Goal: Task Accomplishment & Management: Complete application form

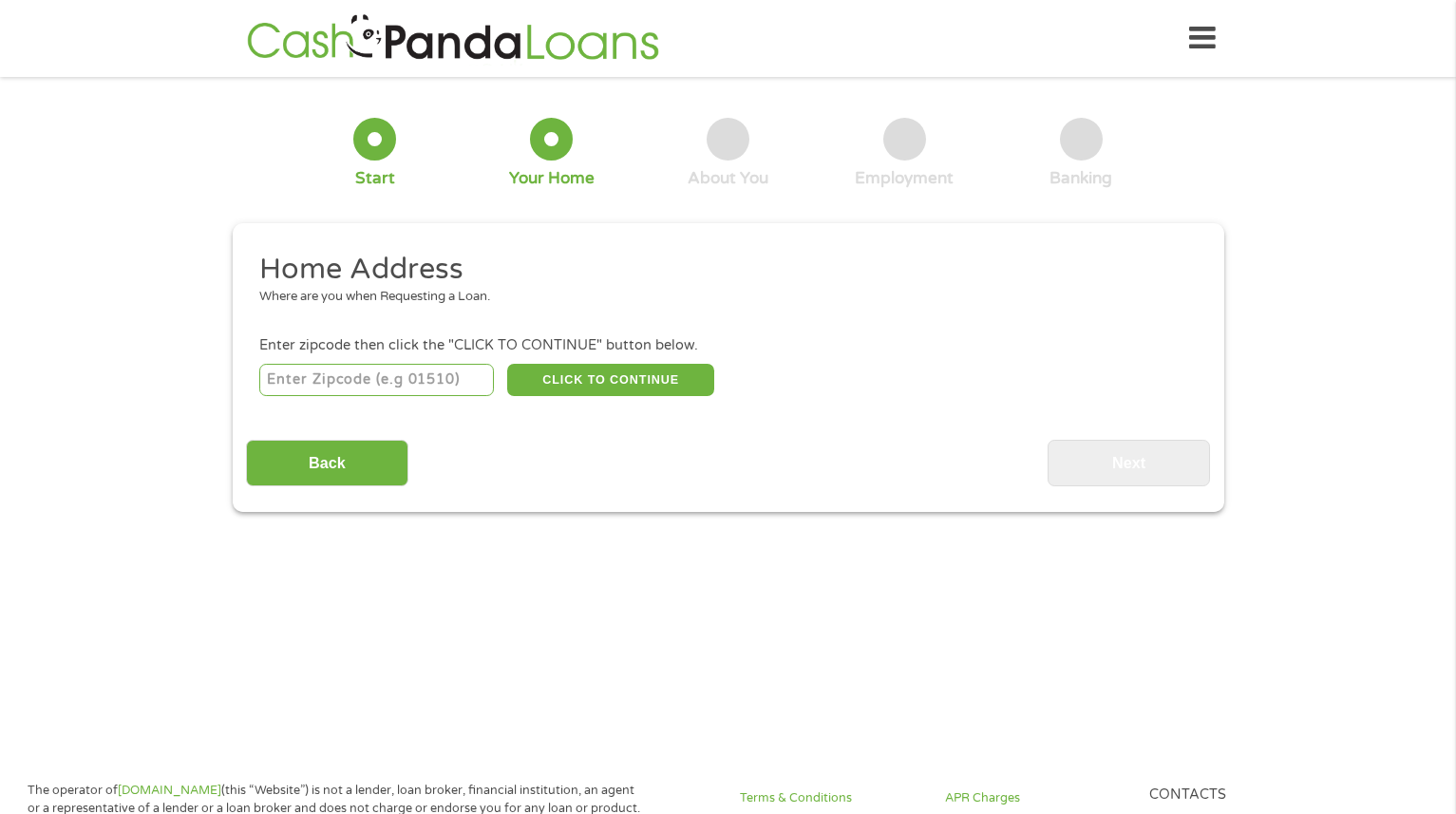
click at [376, 362] on div "CLICK TO CONTINUE Please recheck your Zipcode, it seems to be Incorrect" at bounding box center [728, 379] width 937 height 39
click at [368, 387] on input "number" at bounding box center [377, 379] width 235 height 32
type input "79720"
select select "[US_STATE]"
click at [565, 383] on button "CLICK TO CONTINUE" at bounding box center [610, 379] width 207 height 32
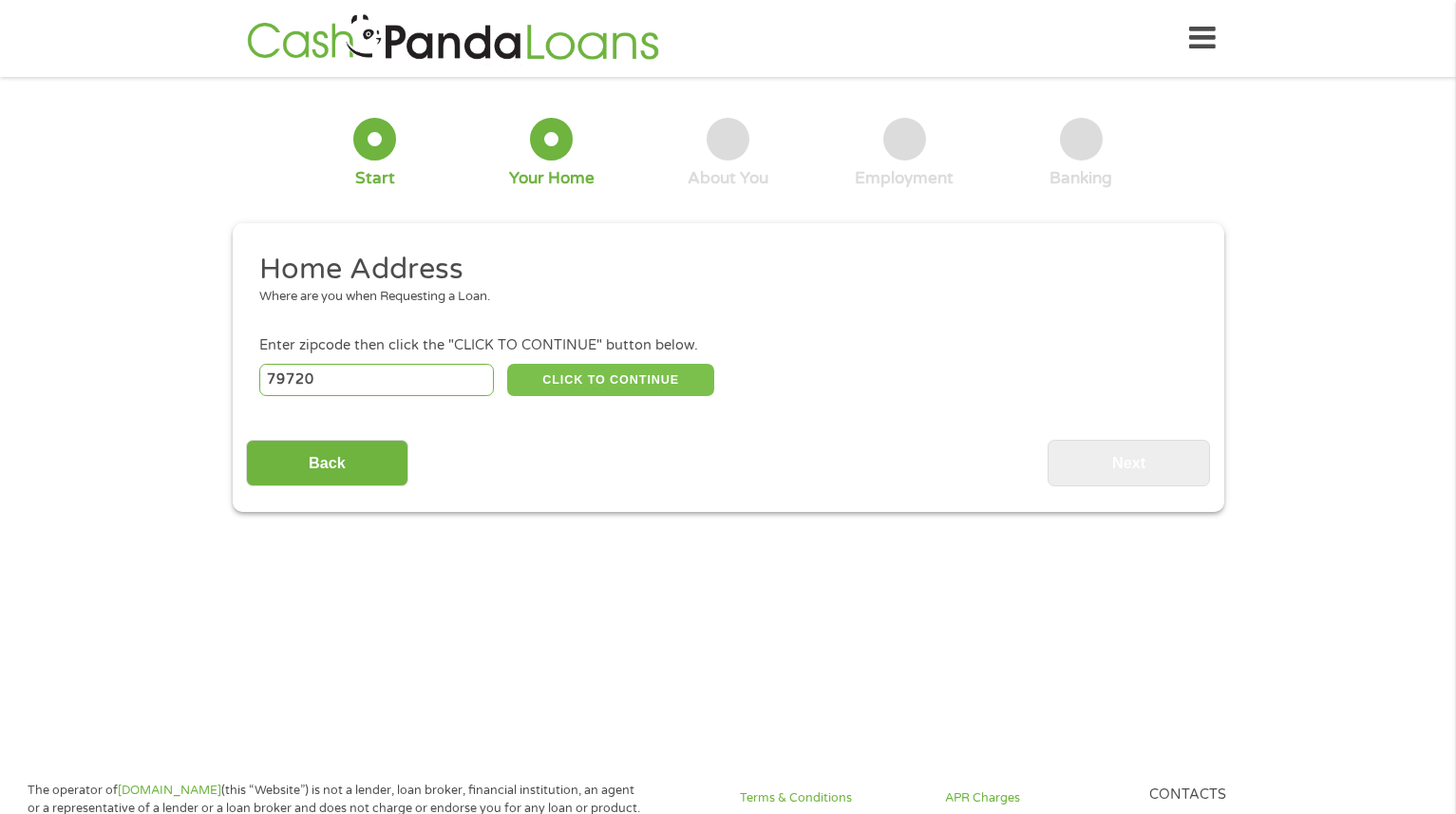
type input "79720"
type input "Big Spring"
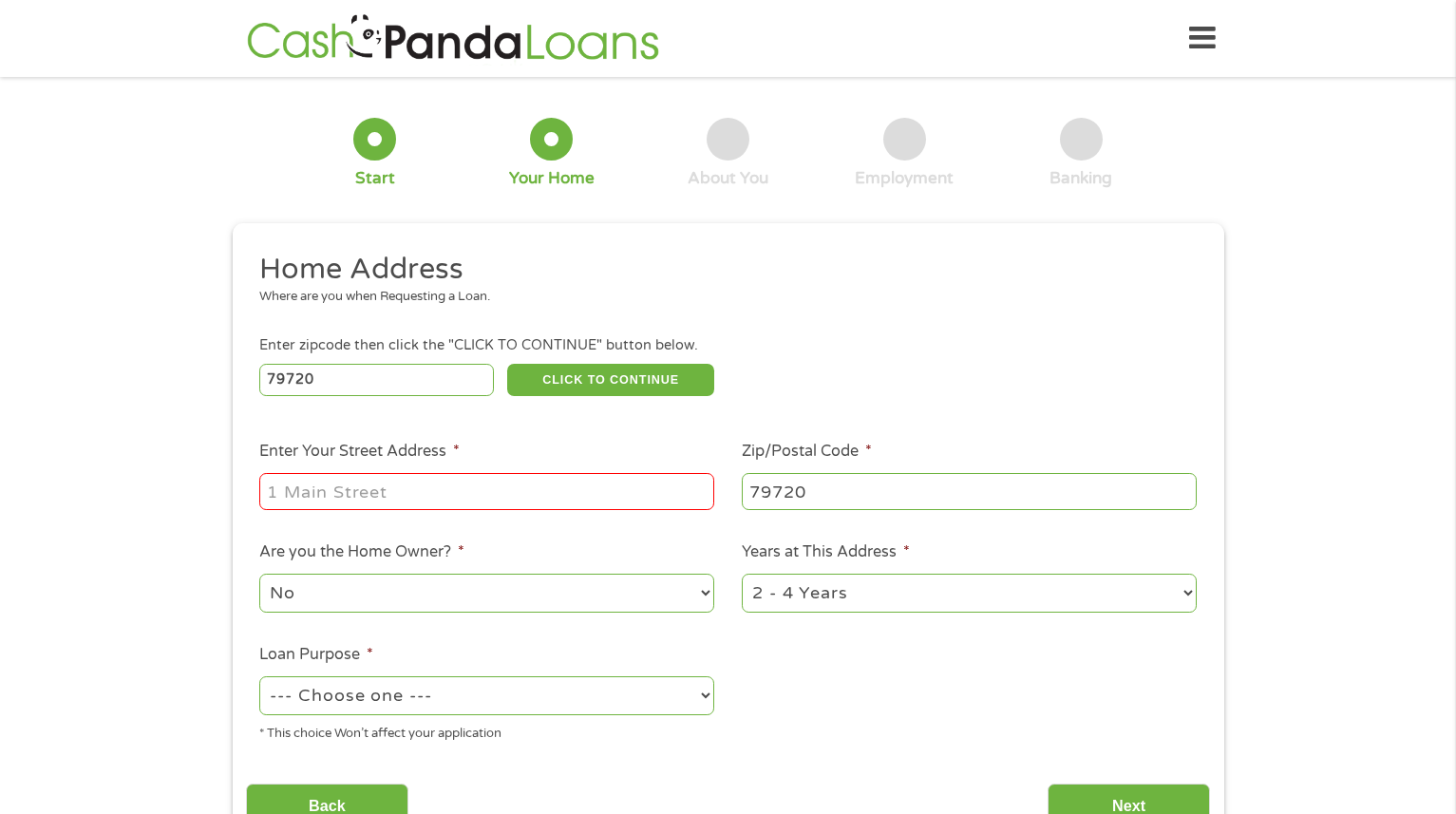
click at [507, 490] on input "Enter Your Street Address *" at bounding box center [487, 491] width 455 height 36
type input "[STREET_ADDRESS][PERSON_NAME]"
click at [686, 577] on select "No Yes" at bounding box center [487, 593] width 455 height 39
click at [829, 600] on select "1 Year or less 1 - 2 Years 2 - 4 Years Over 4 Years" at bounding box center [968, 593] width 455 height 39
select select "12months"
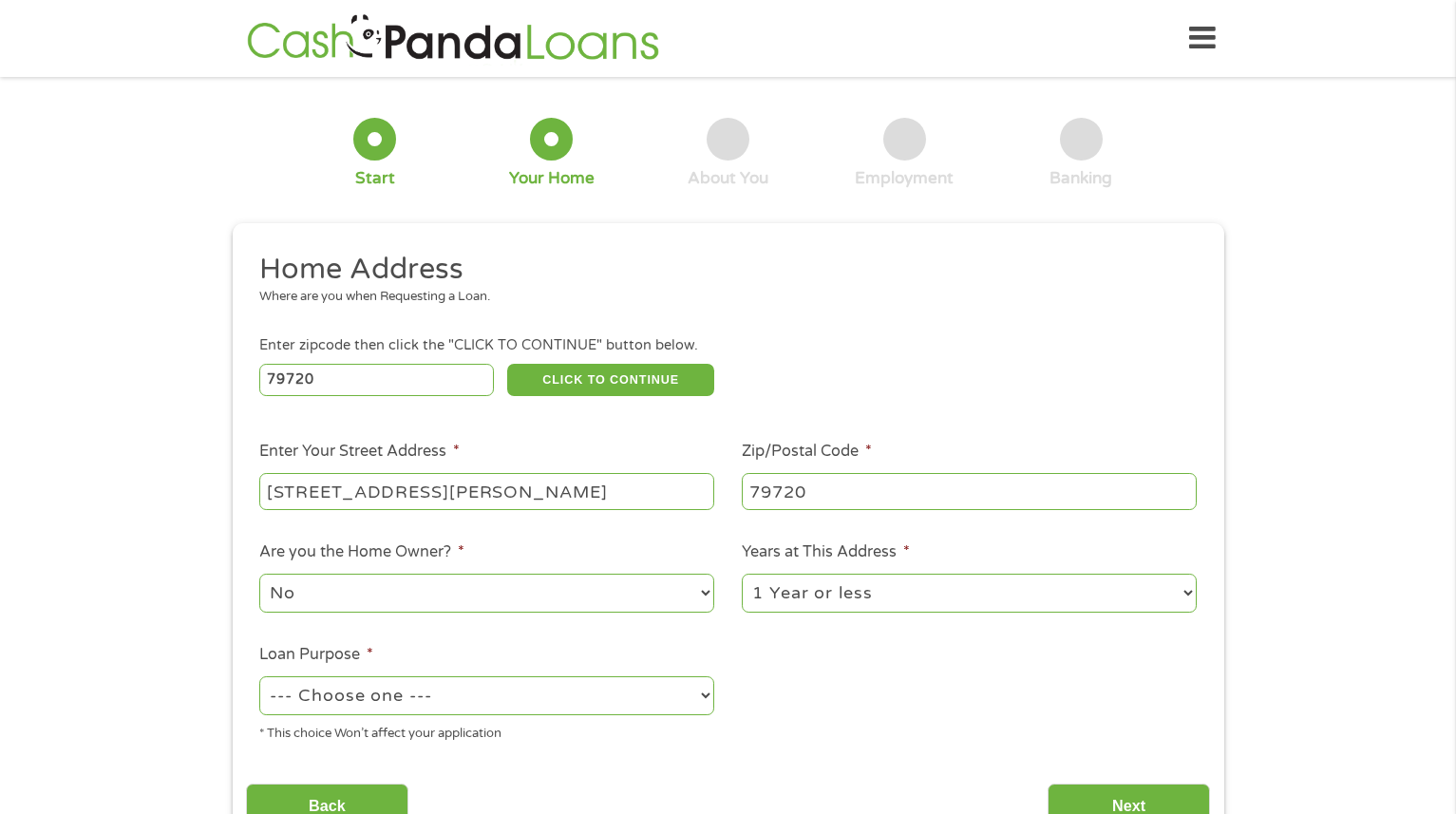
click at [742, 575] on select "1 Year or less 1 - 2 Years 2 - 4 Years Over 4 Years" at bounding box center [968, 593] width 455 height 39
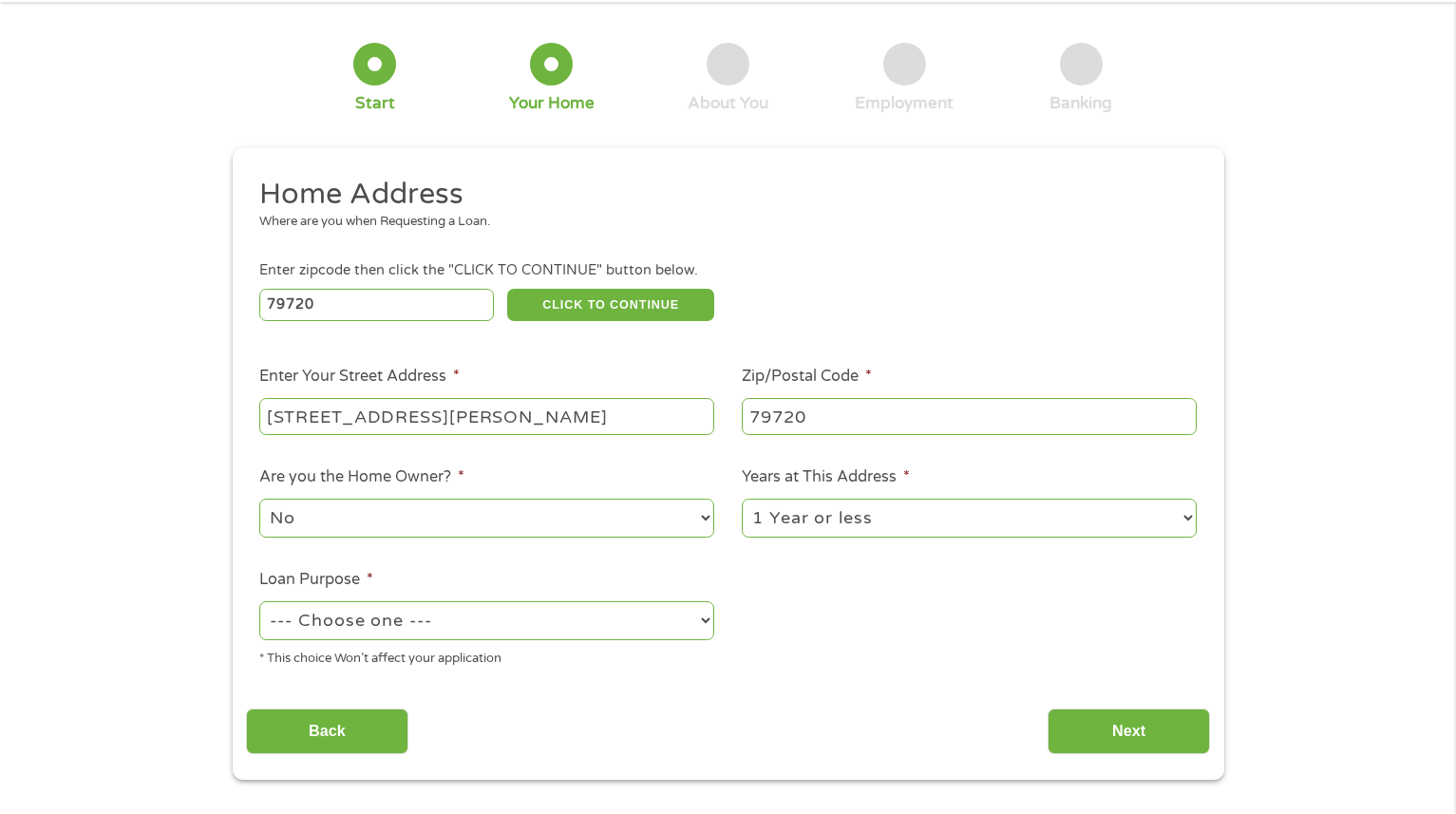
scroll to position [77, 0]
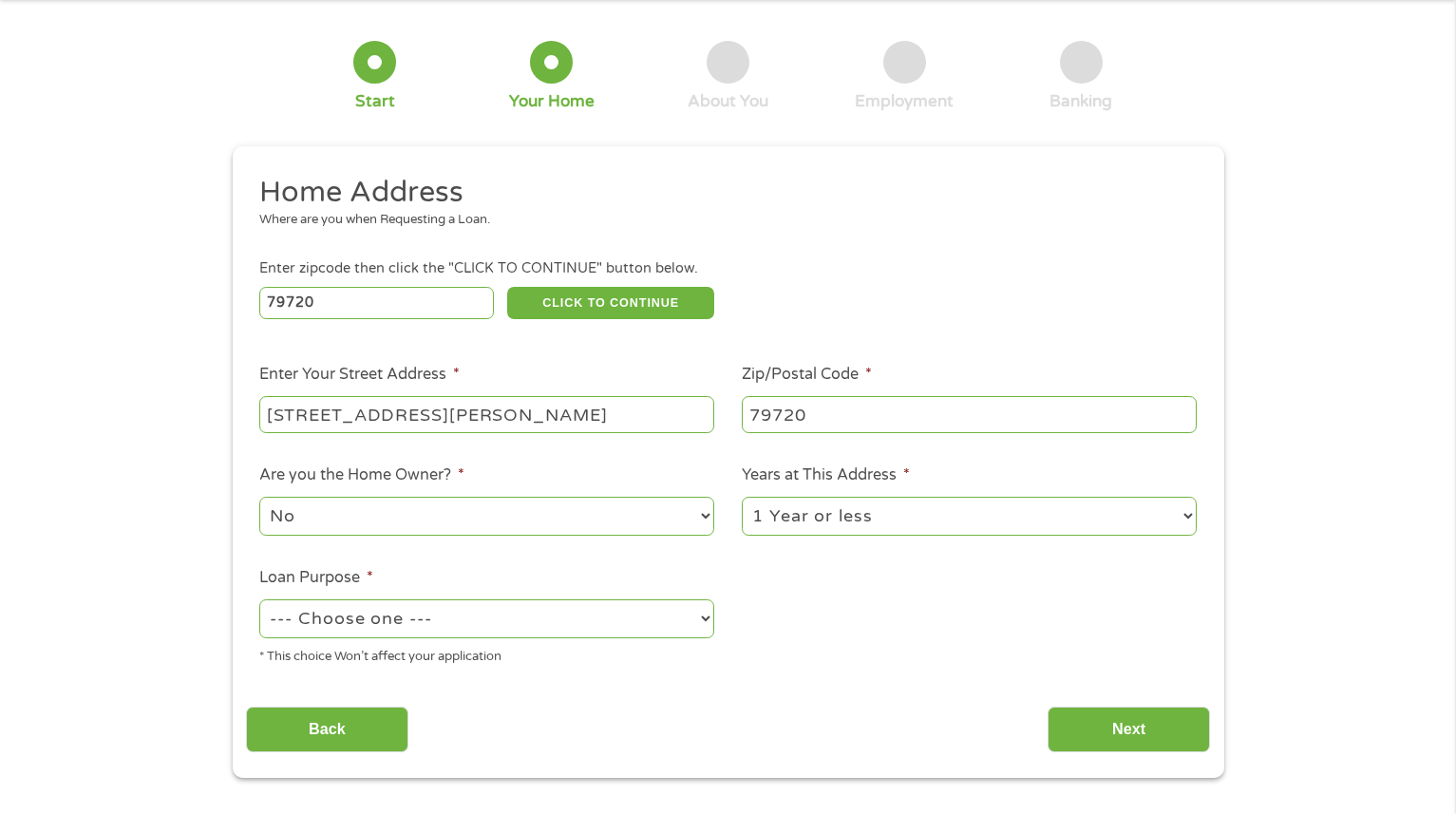
click at [647, 618] on select "--- Choose one --- Pay Bills Debt Consolidation Home Improvement Major Purchase…" at bounding box center [487, 619] width 455 height 39
select select "debtconsolidation"
click at [260, 601] on select "--- Choose one --- Pay Bills Debt Consolidation Home Improvement Major Purchase…" at bounding box center [487, 619] width 455 height 39
click at [1074, 721] on input "Next" at bounding box center [1129, 730] width 162 height 46
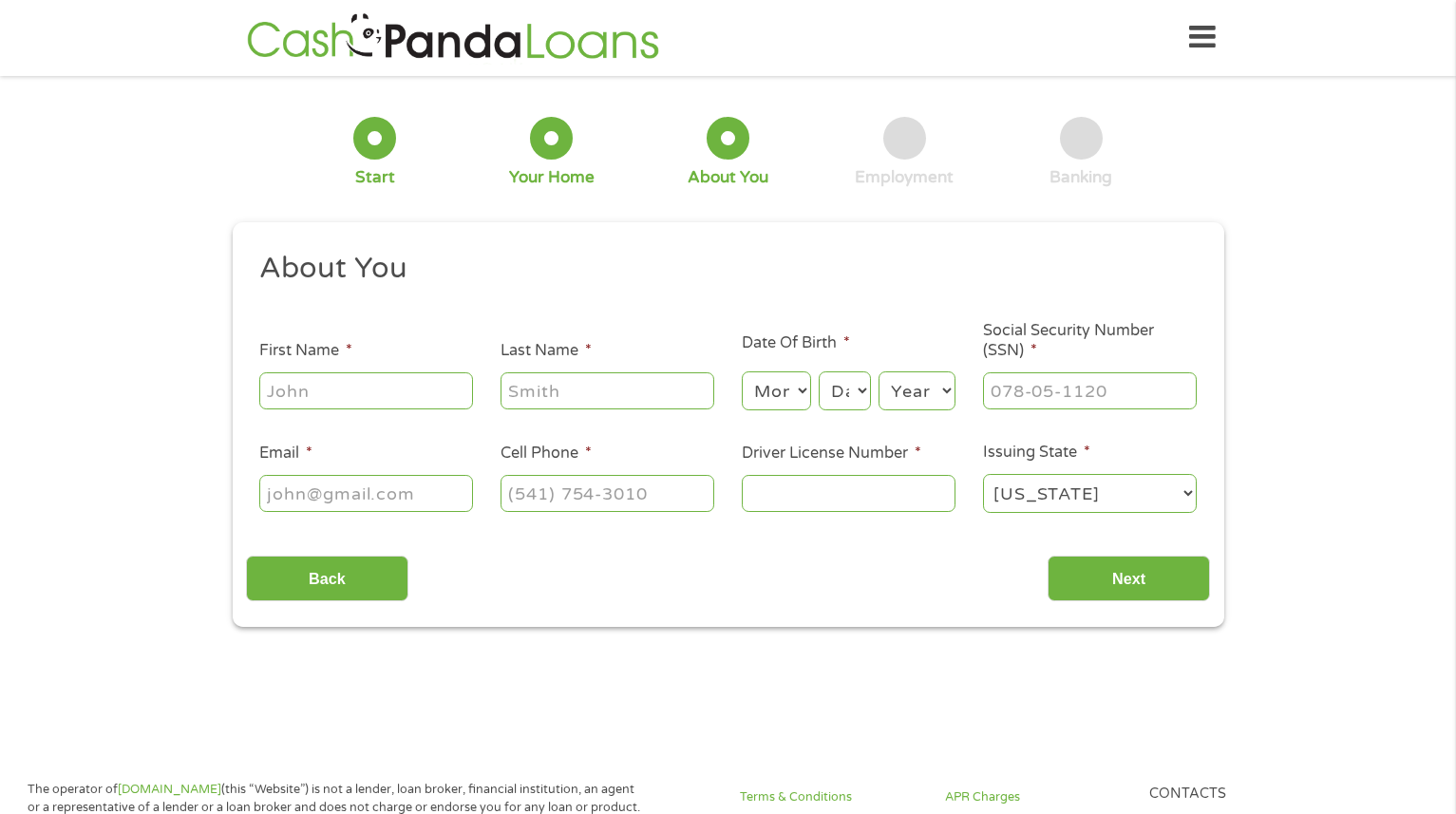
scroll to position [0, 0]
click at [415, 365] on li "First Name *" at bounding box center [367, 377] width 241 height 73
click at [408, 395] on input "First Name *" at bounding box center [366, 391] width 213 height 36
type input "[PERSON_NAME]"
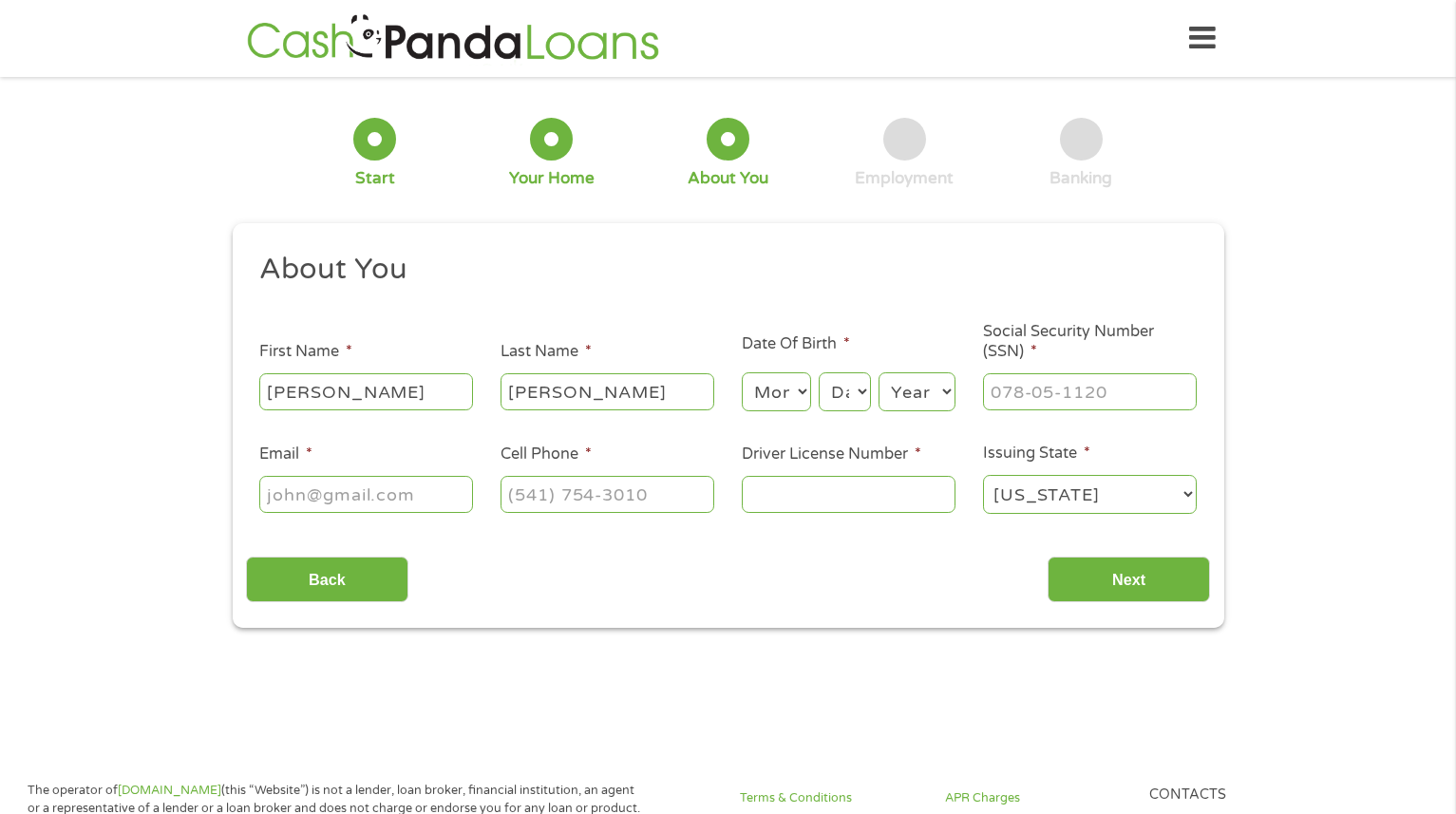
type input "[PERSON_NAME][EMAIL_ADDRESS][DOMAIN_NAME]"
type input "[PHONE_NUMBER]"
click at [883, 500] on input "Driver License Number *" at bounding box center [848, 493] width 213 height 36
click at [852, 495] on input "Driver License Number *" at bounding box center [848, 493] width 213 height 36
type input "16458748"
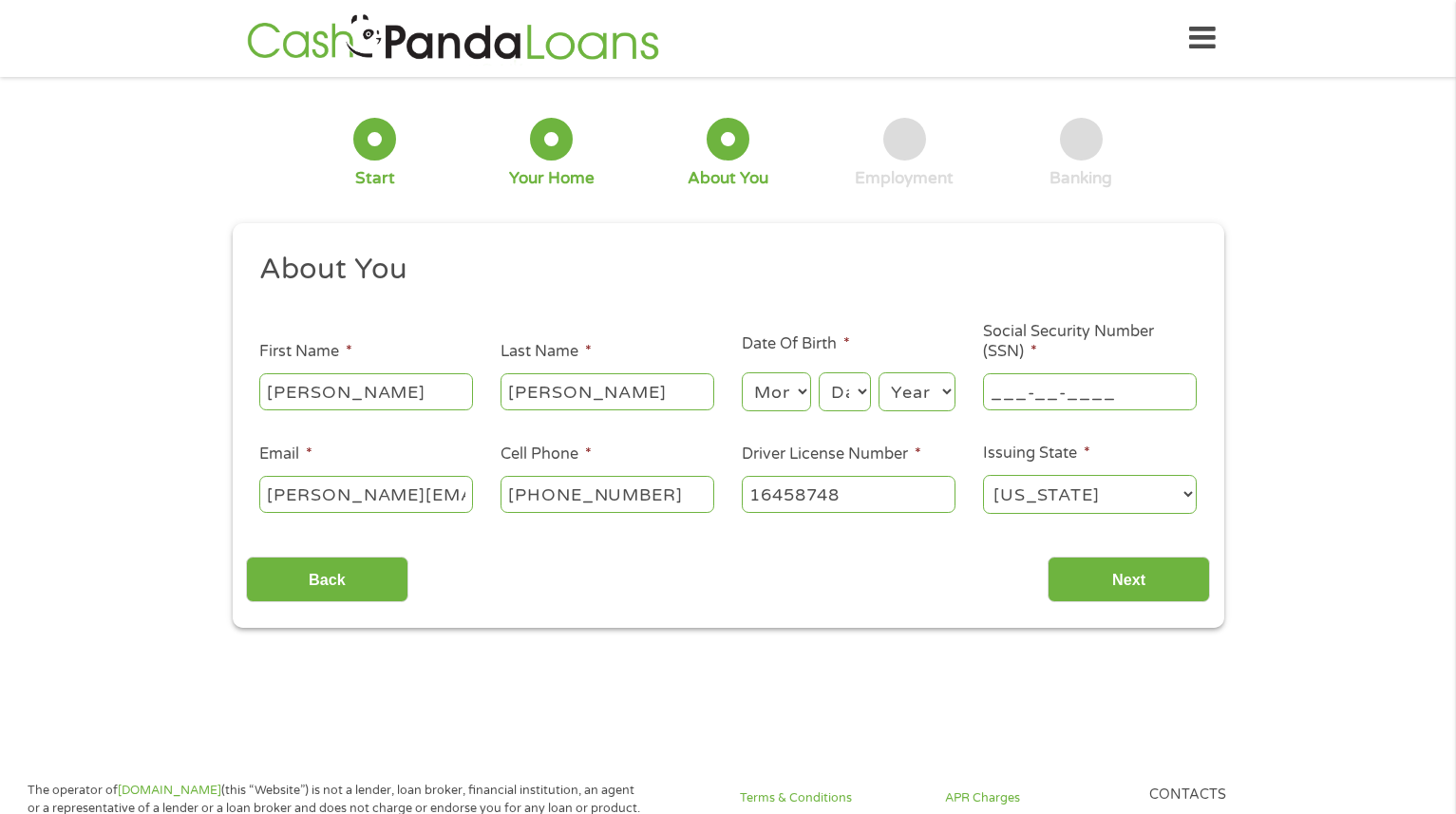
click at [1117, 403] on input "___-__-____" at bounding box center [1089, 391] width 213 height 36
type input "450-79-2125"
click at [792, 388] on select "Month 1 2 3 4 5 6 7 8 9 10 11 12" at bounding box center [776, 392] width 70 height 39
select select "8"
click at [742, 374] on select "Month 1 2 3 4 5 6 7 8 9 10 11 12" at bounding box center [776, 392] width 70 height 39
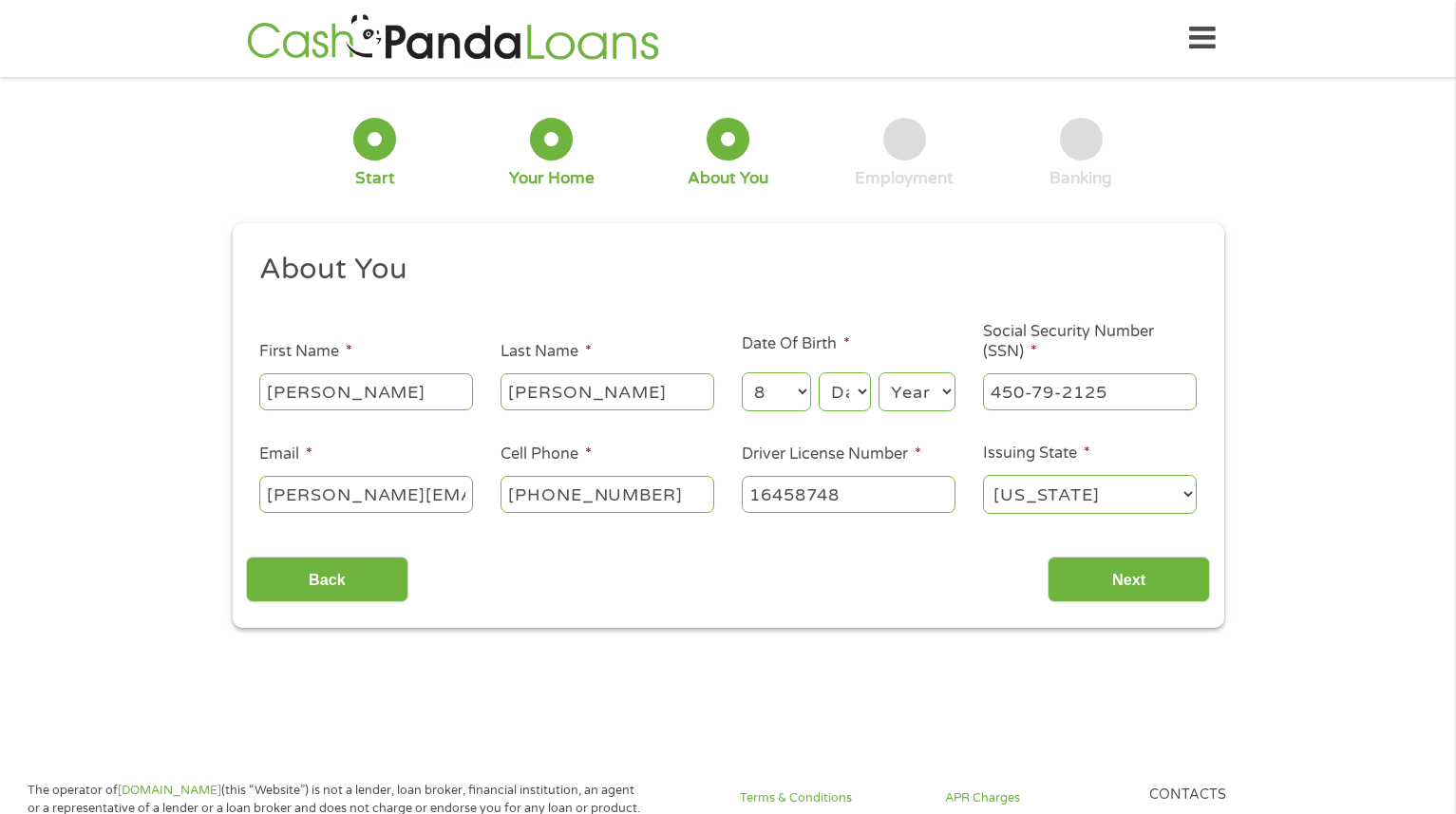
click at [841, 396] on select "Day 1 2 3 4 5 6 7 8 9 10 11 12 13 14 15 16 17 18 19 20 21 22 23 24 25 26 27 28 …" at bounding box center [844, 392] width 51 height 39
select select "13"
click at [819, 374] on select "Day 1 2 3 4 5 6 7 8 9 10 11 12 13 14 15 16 17 18 19 20 21 22 23 24 25 26 27 28 …" at bounding box center [844, 392] width 51 height 39
click at [924, 397] on select "Year [DATE] 2006 2005 2004 2003 2002 2001 2000 1999 1998 1997 1996 1995 1994 19…" at bounding box center [917, 392] width 77 height 39
select select "1985"
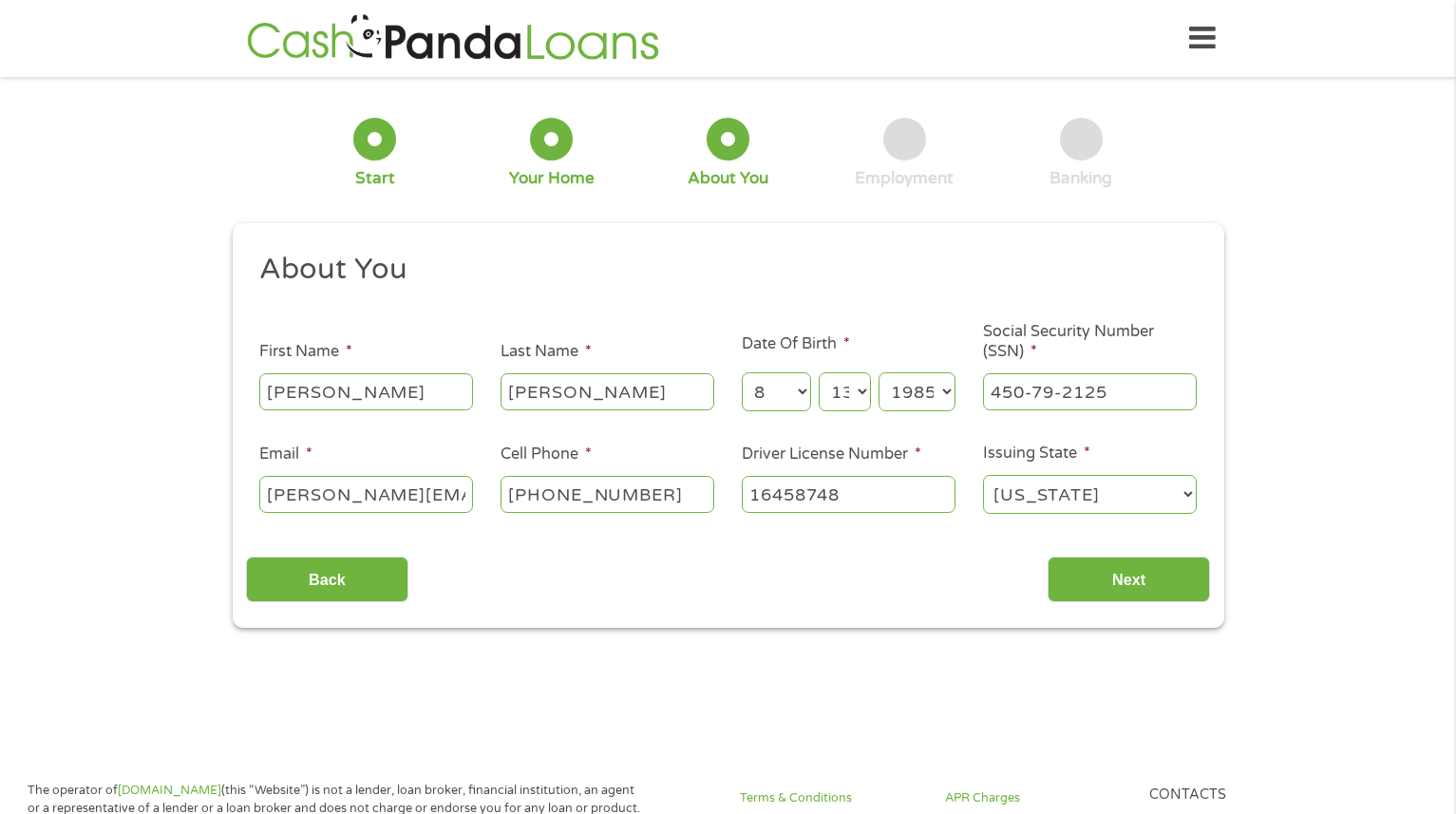
click at [879, 374] on select "Year [DATE] 2006 2005 2004 2003 2002 2001 2000 1999 1998 1997 1996 1995 1994 19…" at bounding box center [917, 392] width 77 height 39
click at [1096, 568] on input "Next" at bounding box center [1129, 580] width 162 height 46
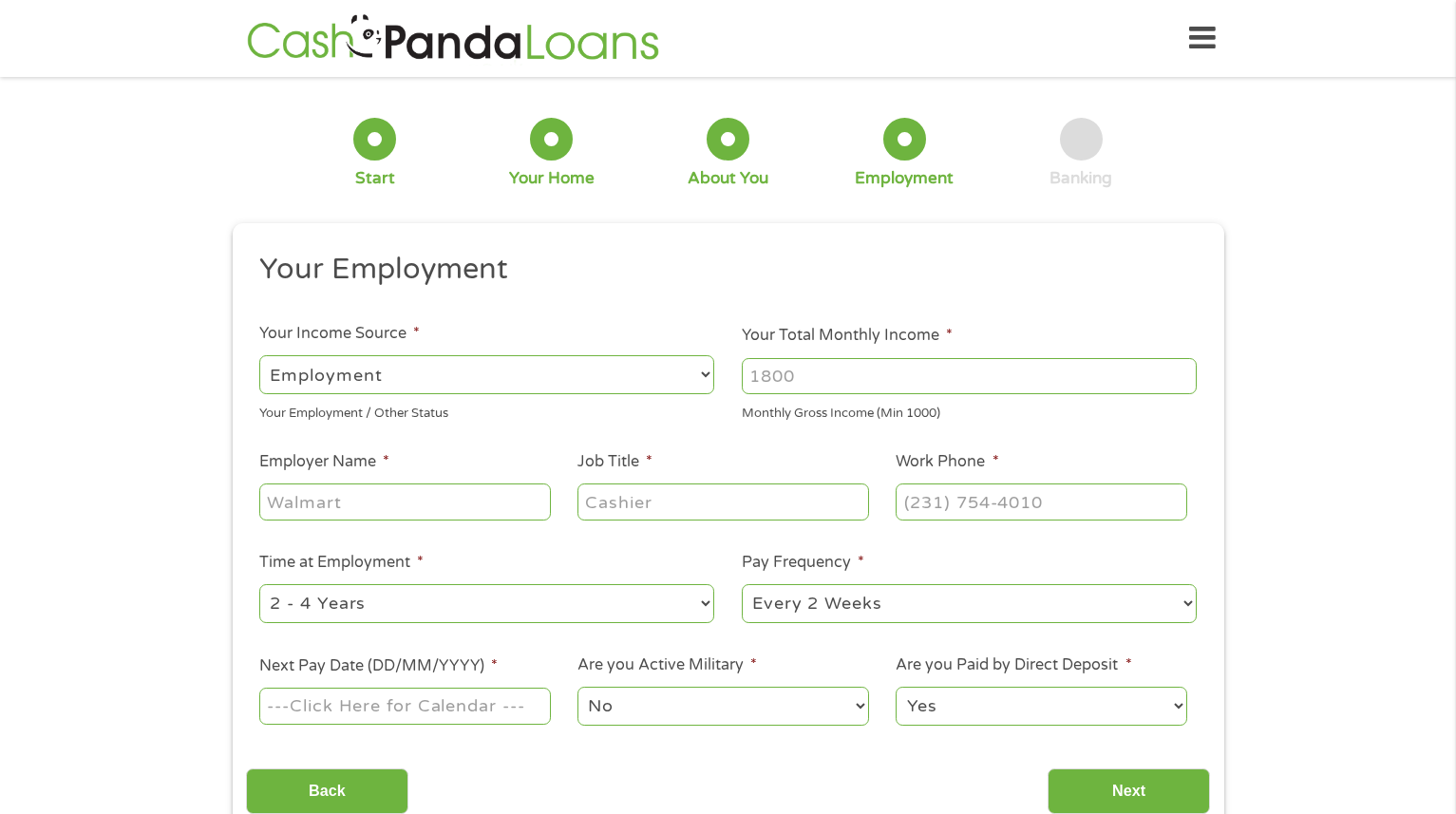
scroll to position [55, 0]
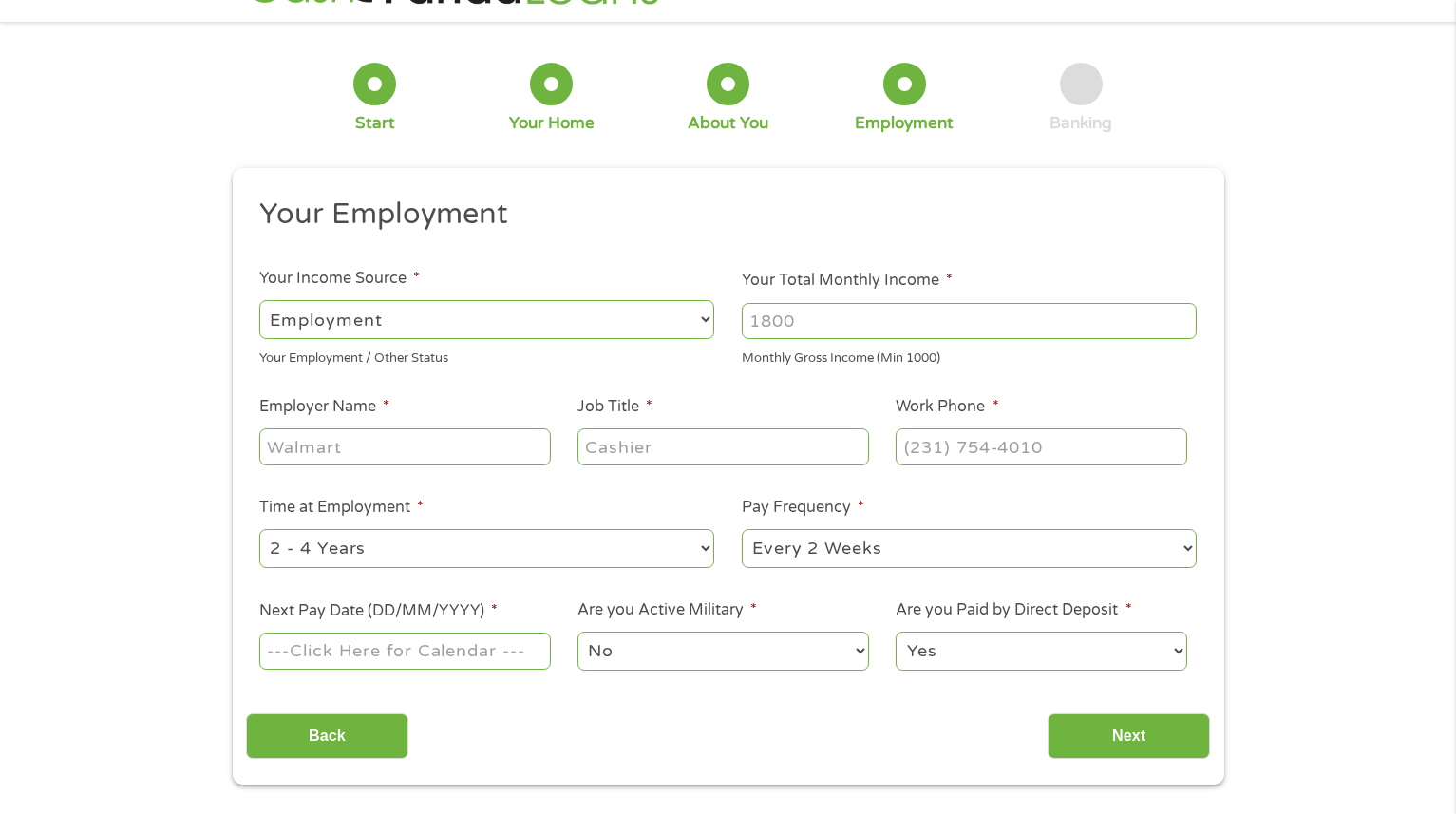
click at [861, 314] on input "Your Total Monthly Income *" at bounding box center [968, 321] width 455 height 36
type input "86"
type input "8"
type input "9000"
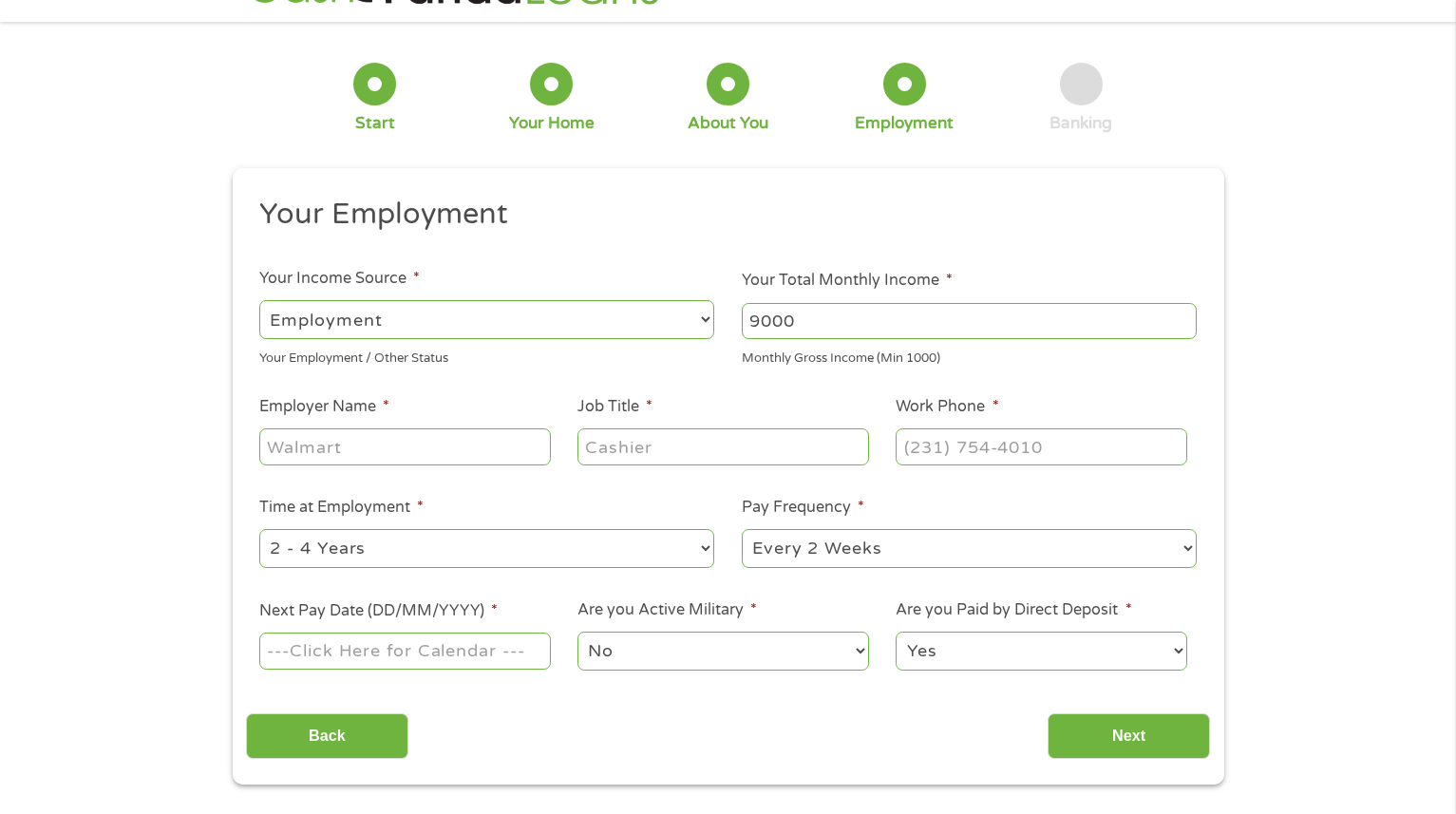
click at [334, 457] on input "Employer Name *" at bounding box center [405, 446] width 291 height 36
type input "VoltaGrid"
type input "Maintenance Tech"
type input "(888) ___-____"
type input "[PHONE_NUMBER]"
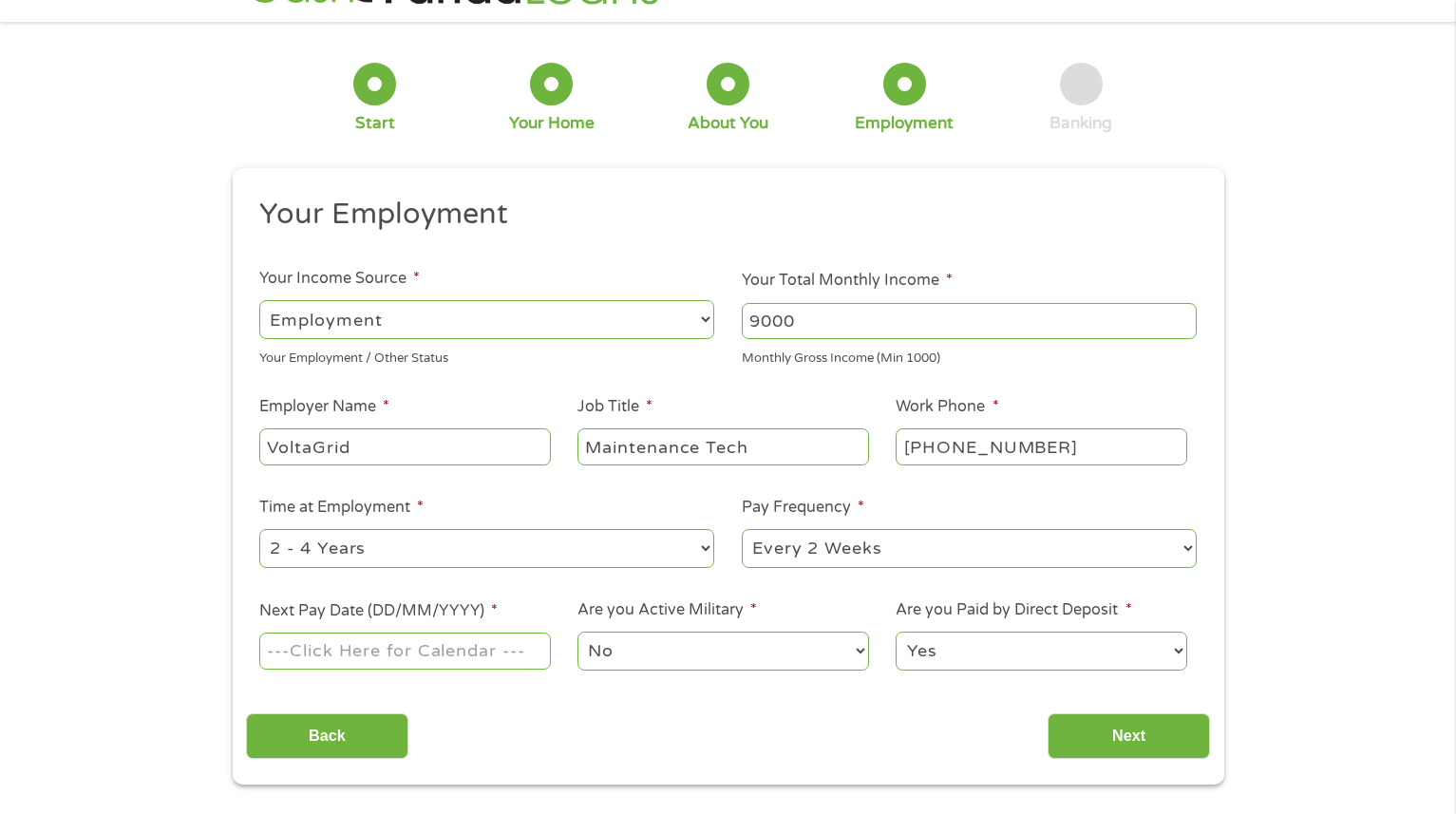
click at [640, 567] on select "--- Choose one --- 1 Year or less 1 - 2 Years 2 - 4 Years Over 4 Years" at bounding box center [487, 548] width 455 height 39
select select "12months"
click at [260, 529] on select "--- Choose one --- 1 Year or less 1 - 2 Years 2 - 4 Years Over 4 Years" at bounding box center [487, 548] width 455 height 39
click at [425, 654] on input "Next Pay Date (DD/MM/YYYY) *" at bounding box center [405, 650] width 291 height 36
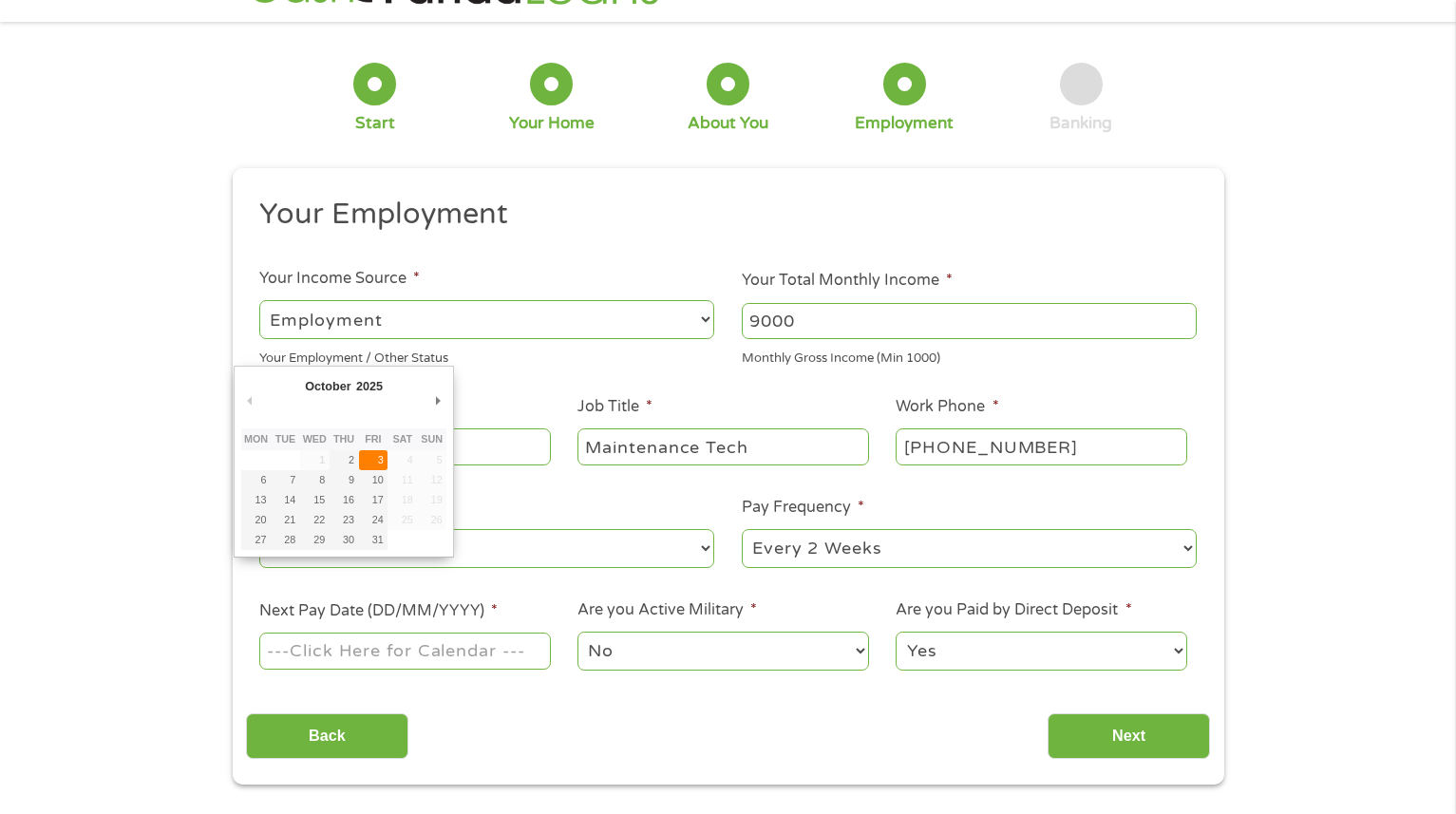
type input "[DATE]"
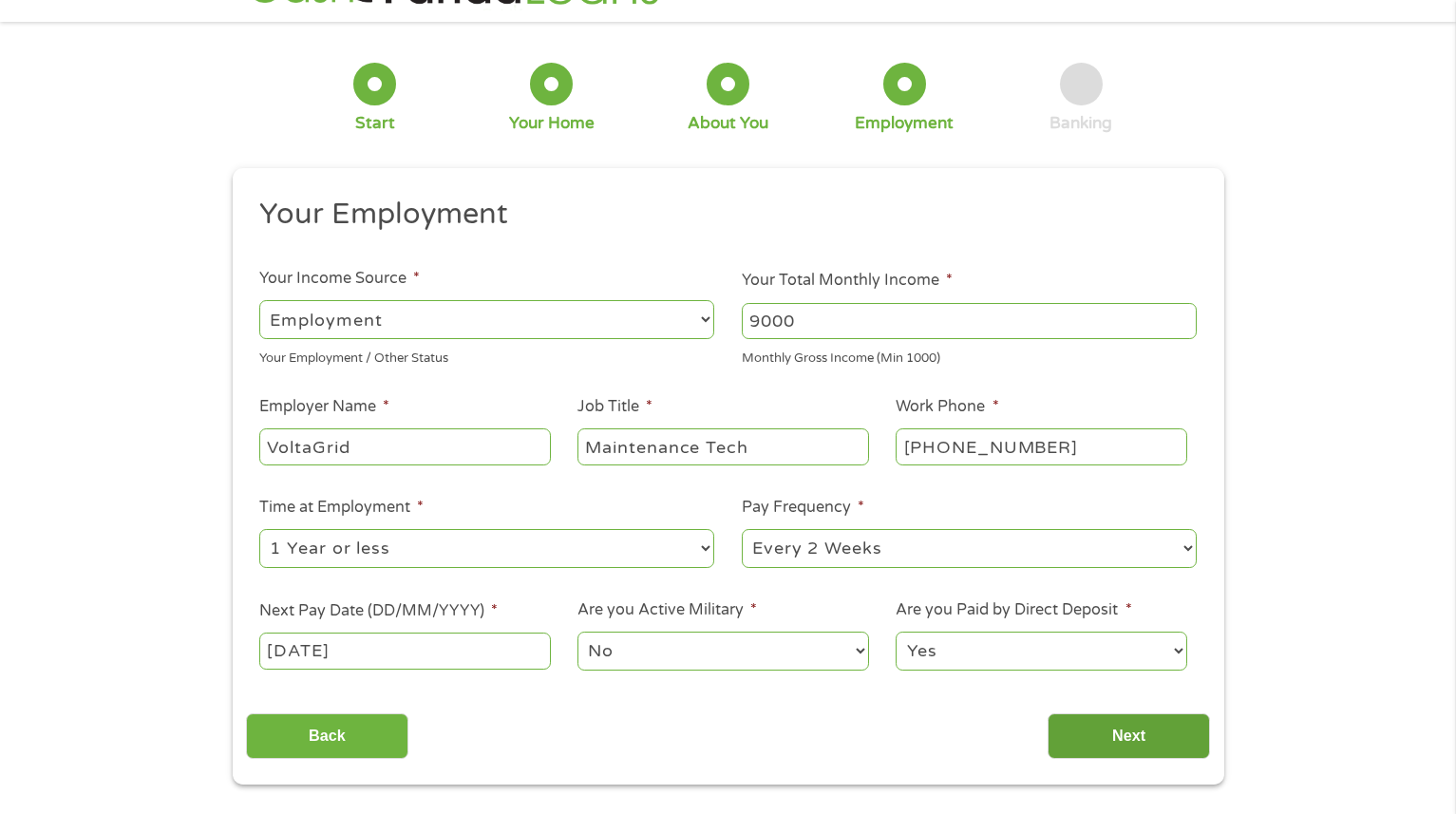
click at [1107, 737] on input "Next" at bounding box center [1129, 737] width 162 height 46
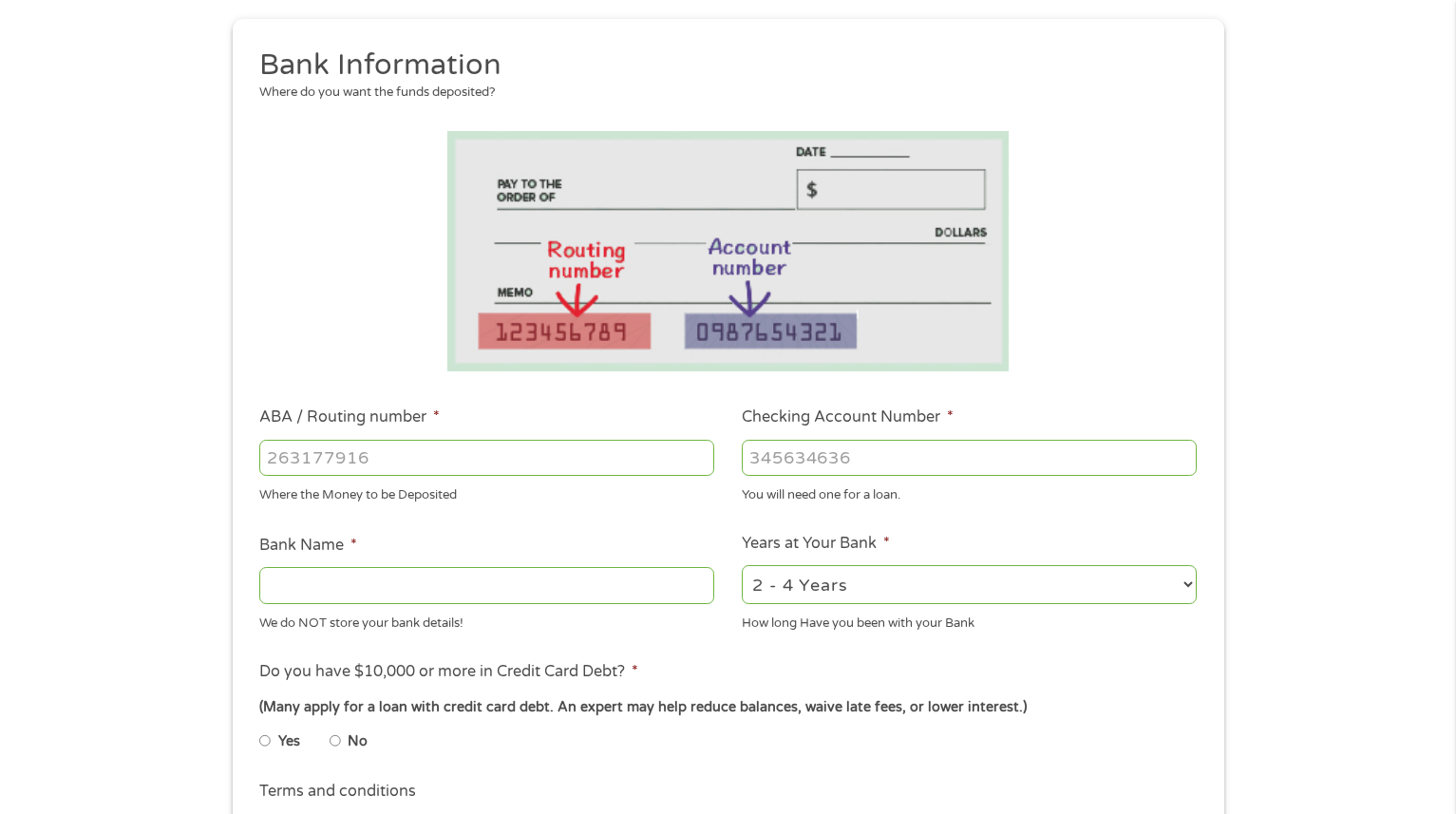
scroll to position [323, 0]
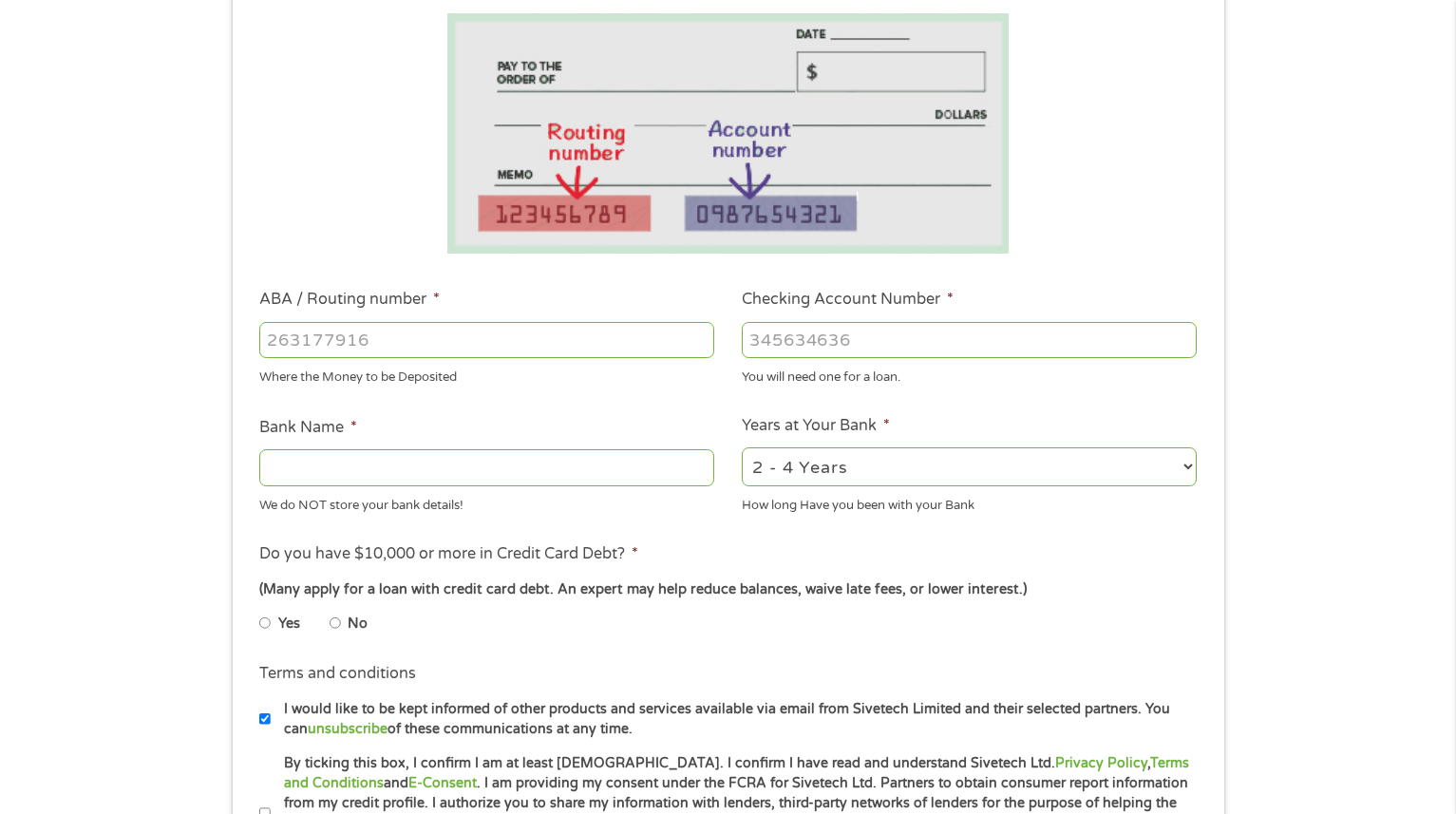
click at [545, 336] on input "ABA / Routing number *" at bounding box center [487, 340] width 455 height 36
click at [578, 462] on input "Bank Name *" at bounding box center [487, 466] width 455 height 36
type input "[PERSON_NAME] Far"
click at [500, 451] on input "[PERSON_NAME] Far" at bounding box center [487, 466] width 455 height 36
click at [797, 468] on select "2 - 4 Years 6 - 12 Months 1 - 2 Years Over 4 Years" at bounding box center [968, 466] width 455 height 39
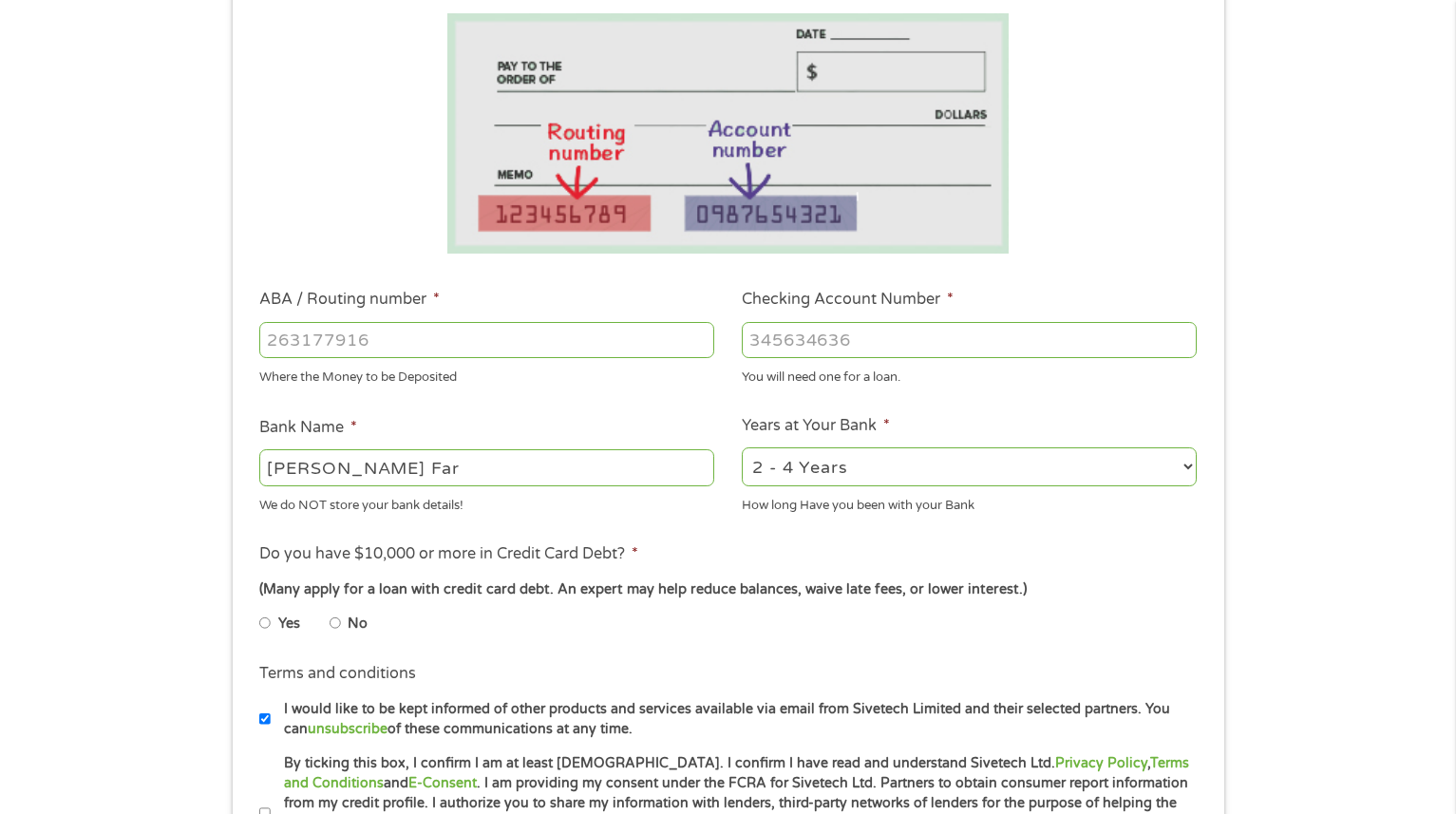
select select "60months"
click at [742, 447] on select "2 - 4 Years 6 - 12 Months 1 - 2 Years Over 4 Years" at bounding box center [968, 466] width 455 height 39
click at [474, 356] on input "ABA / Routing number *" at bounding box center [487, 340] width 455 height 36
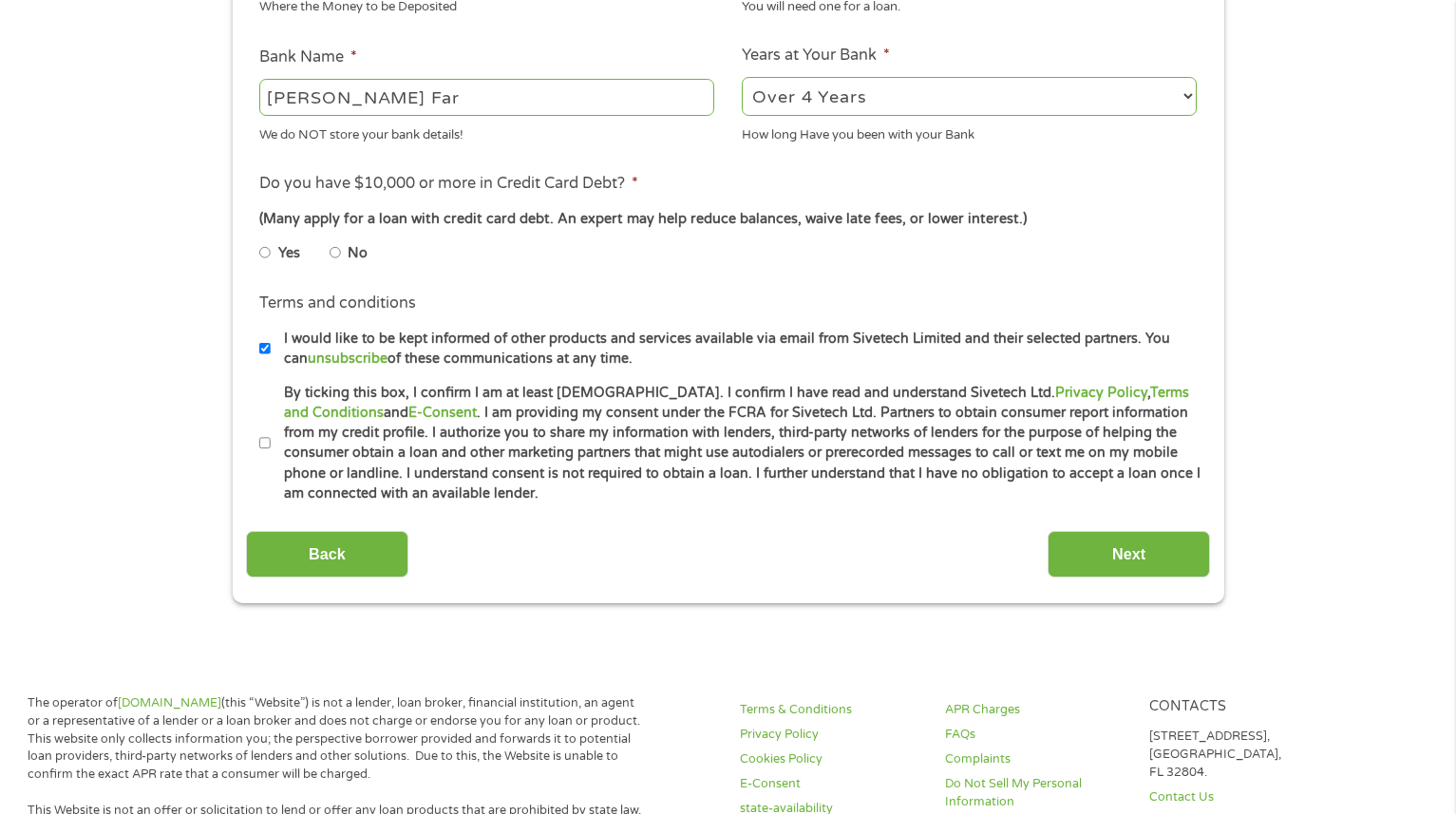
scroll to position [706, 0]
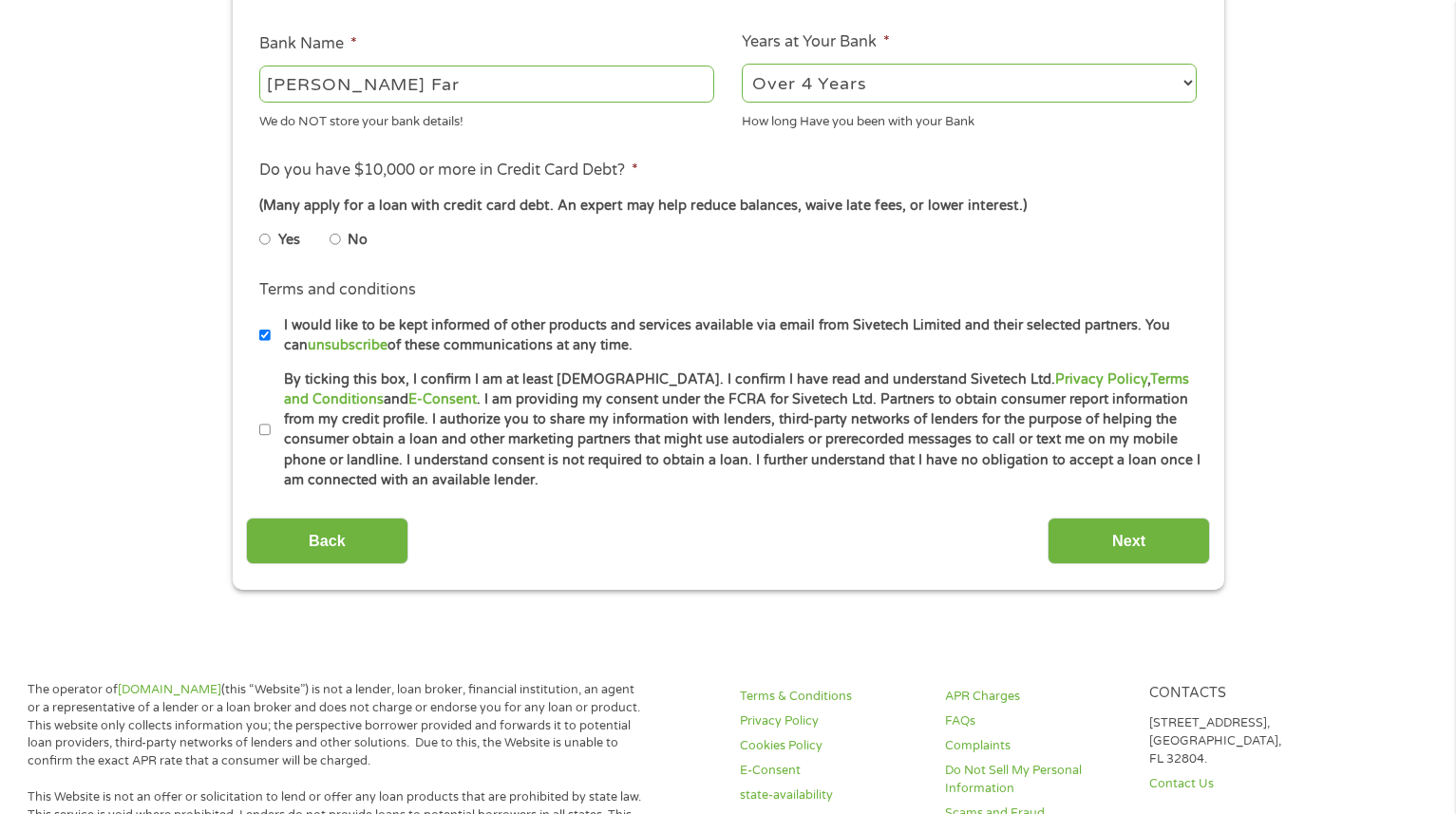
click at [260, 335] on input "I would like to be kept informed of other products and services available via e…" at bounding box center [266, 335] width 12 height 30
checkbox input "false"
click at [264, 432] on input "By ticking this box, I confirm I am at least [DEMOGRAPHIC_DATA]. I confirm I ha…" at bounding box center [266, 430] width 12 height 30
checkbox input "true"
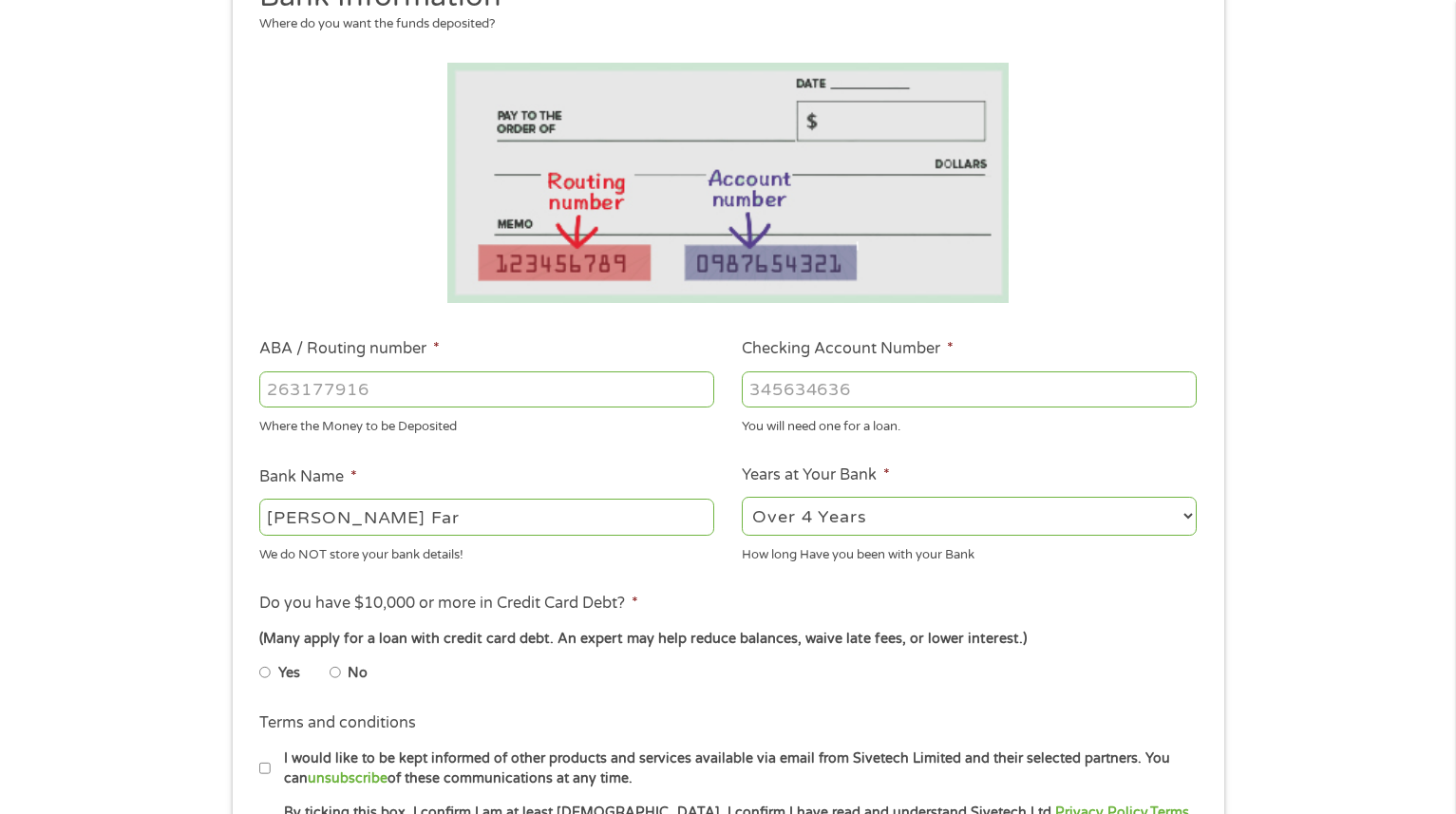
scroll to position [303, 0]
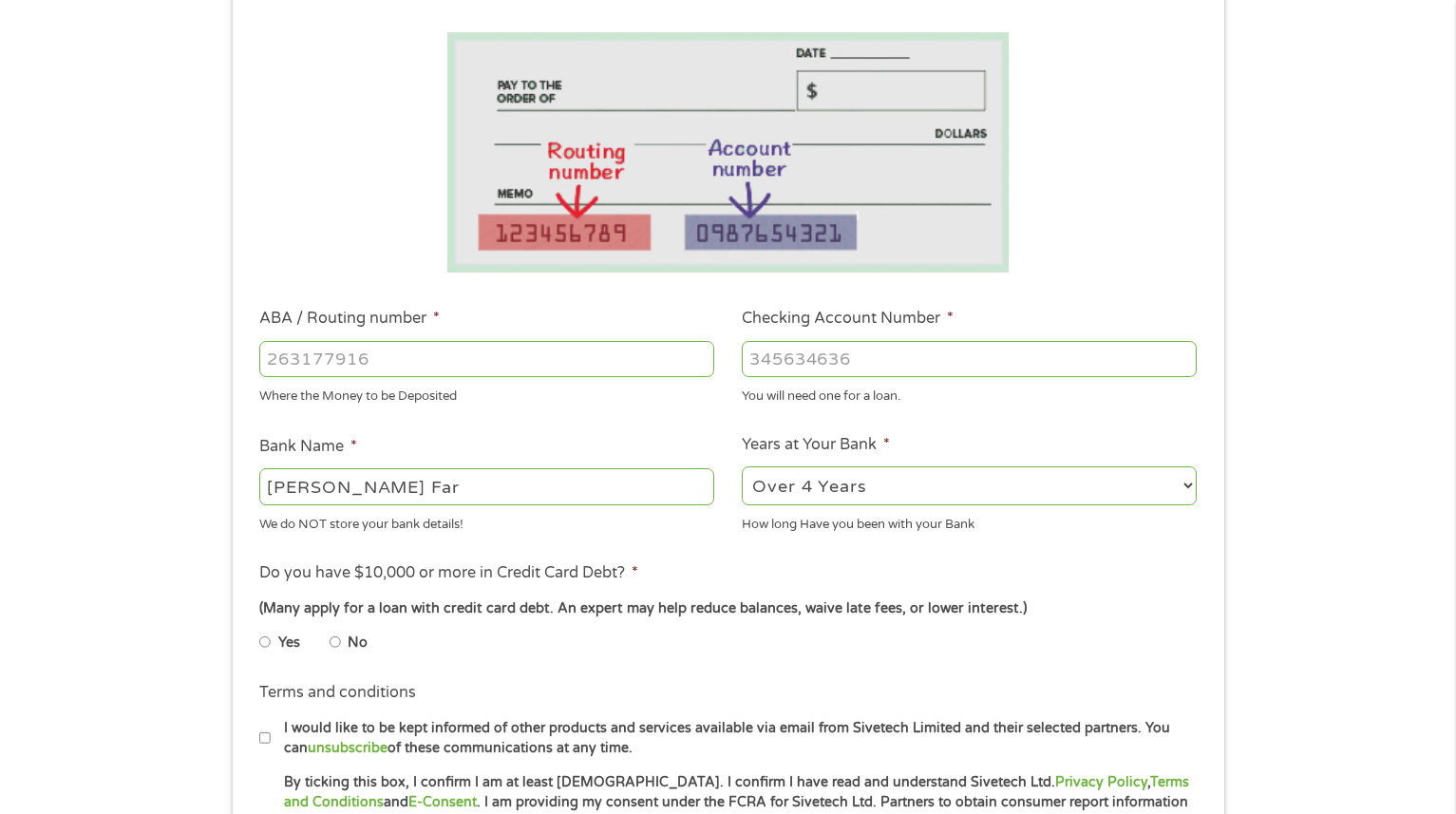
click at [481, 491] on input "[PERSON_NAME] Far" at bounding box center [487, 486] width 455 height 36
type input "[PERSON_NAME] Fargo"
click at [537, 359] on input "ABA / Routing number *" at bounding box center [487, 358] width 455 height 36
click at [512, 365] on input "ABA / Routing number *" at bounding box center [487, 358] width 455 height 36
type input "111900659"
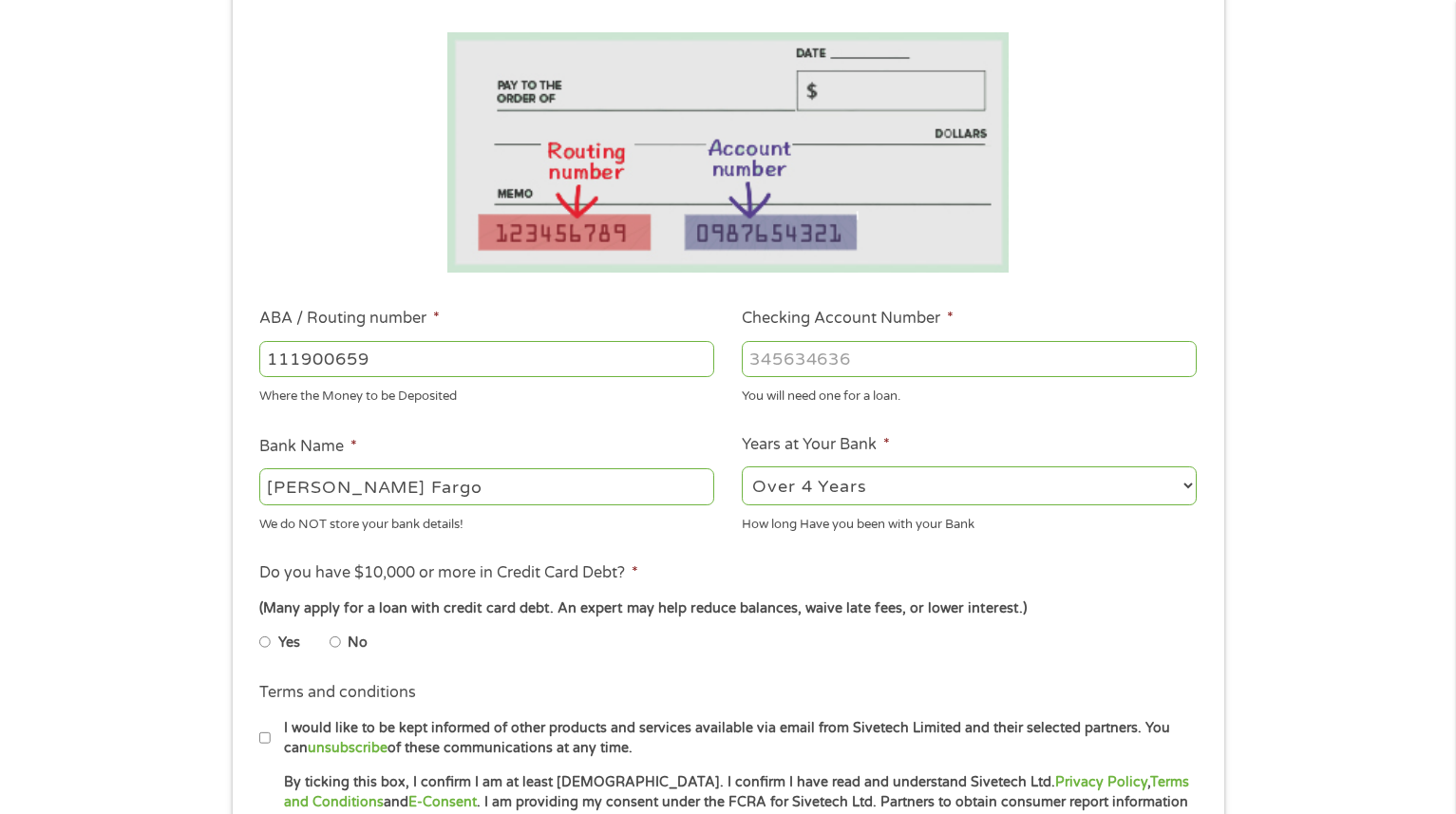
type input "[PERSON_NAME] FARGO BANK"
type input "111900659"
type input "5138998264"
click at [1047, 653] on div "Yes No" at bounding box center [728, 645] width 937 height 43
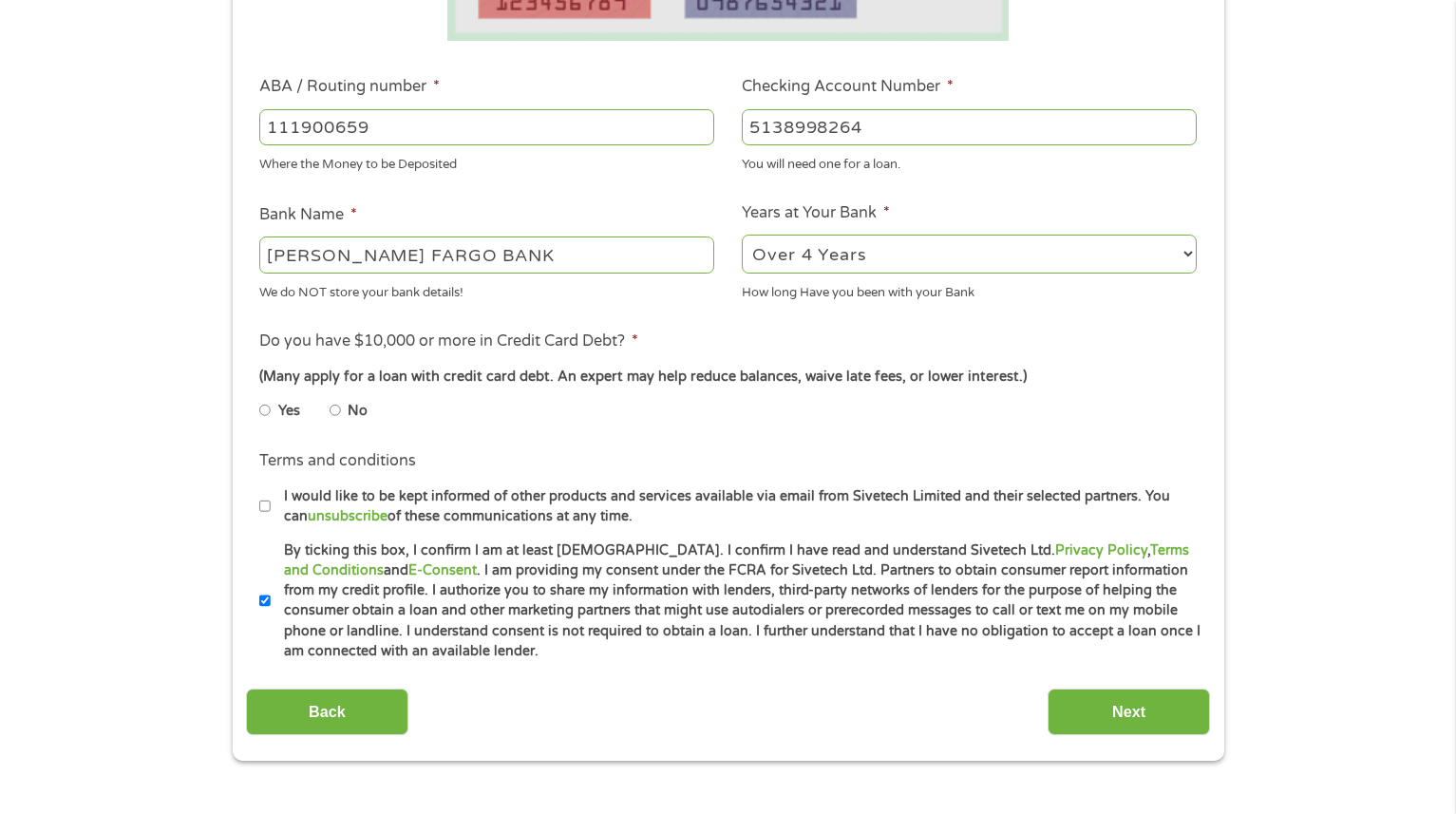
scroll to position [548, 0]
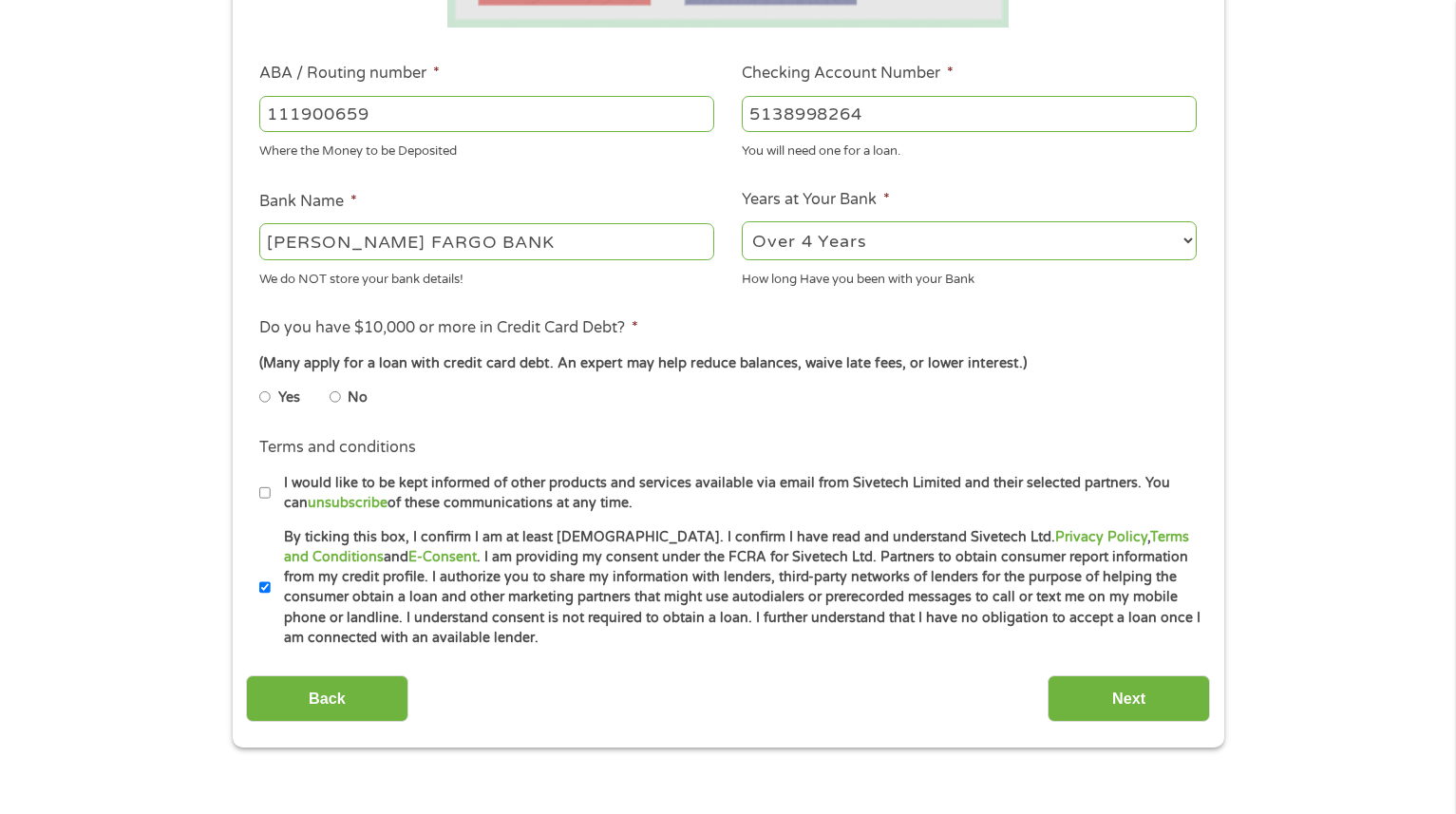
click at [261, 398] on input "Yes" at bounding box center [266, 396] width 12 height 30
radio input "true"
click at [1096, 677] on input "Next" at bounding box center [1129, 698] width 162 height 46
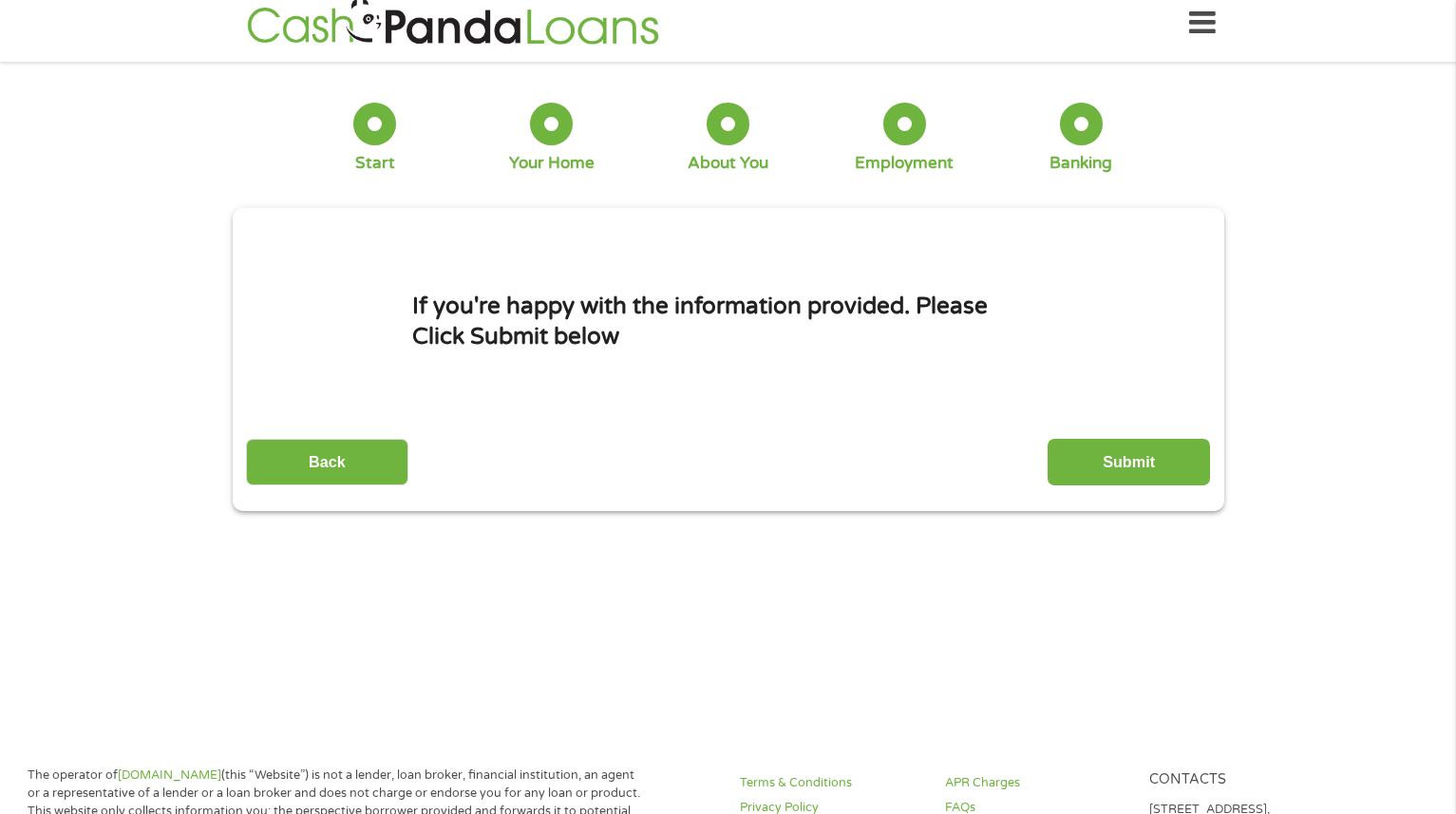
scroll to position [0, 0]
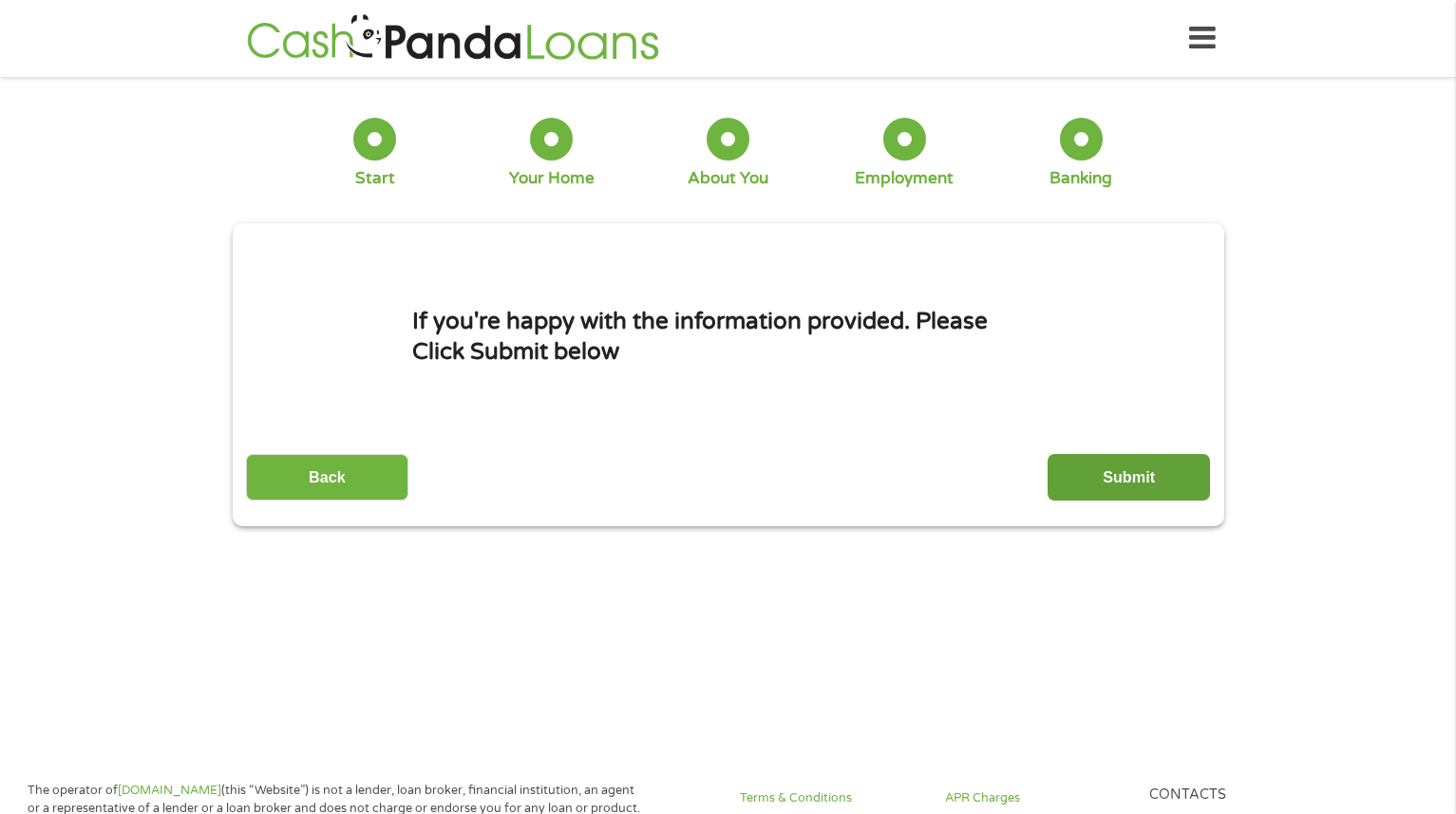
click at [1110, 469] on input "Submit" at bounding box center [1129, 477] width 162 height 46
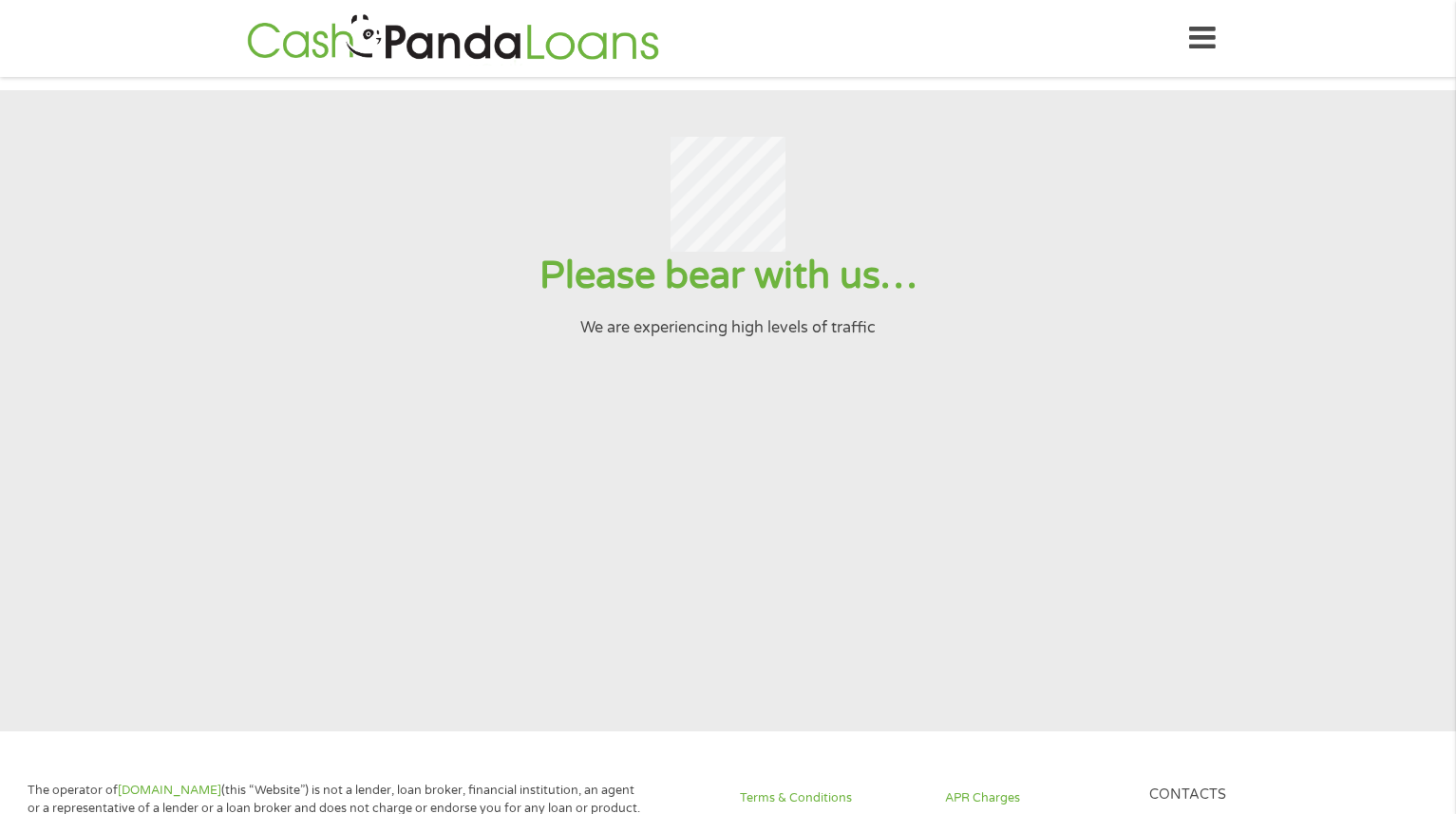
click at [1189, 532] on section "Please bear with us… We are experiencing high levels of traffic" at bounding box center [728, 410] width 1456 height 641
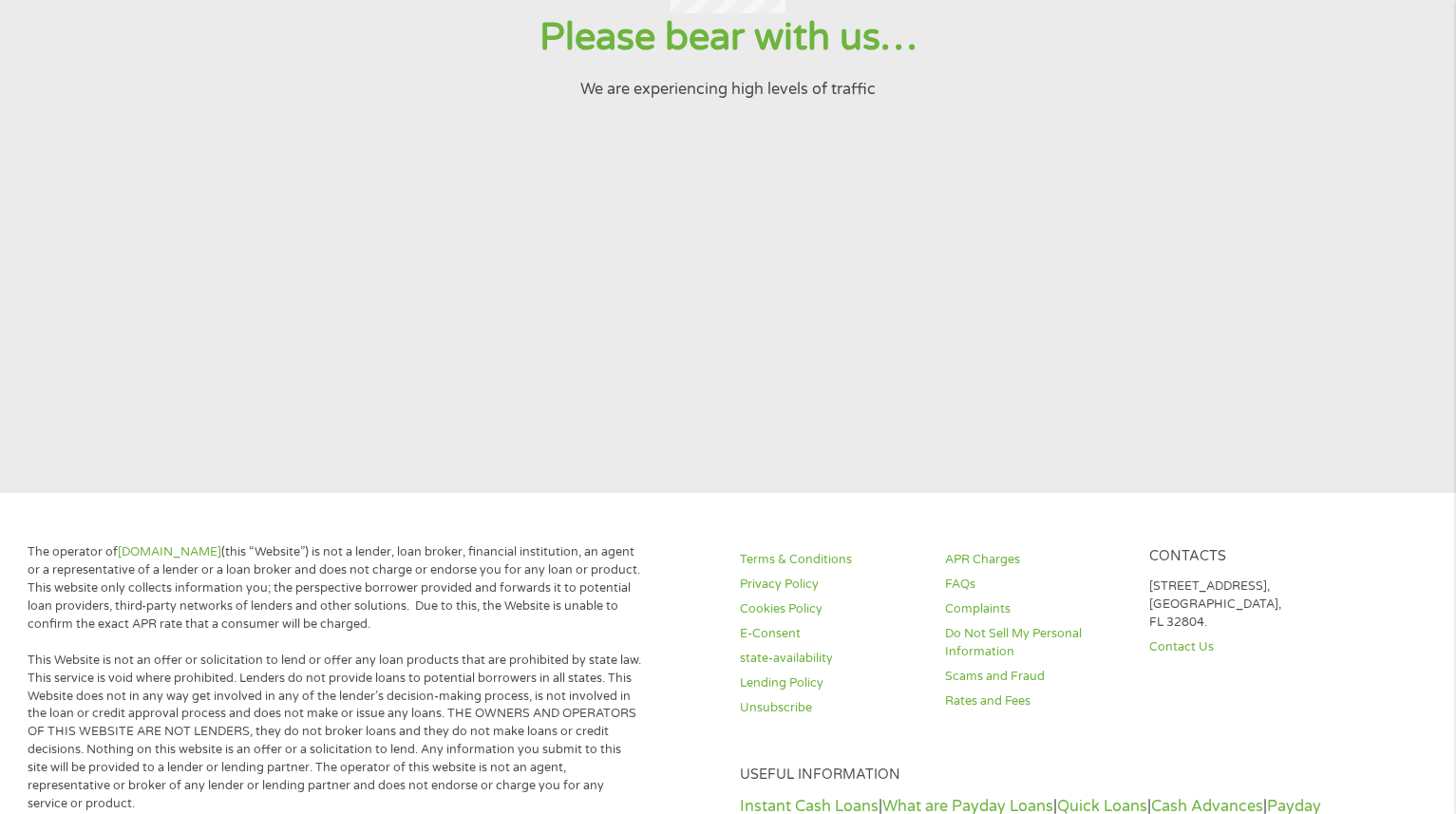
scroll to position [285, 0]
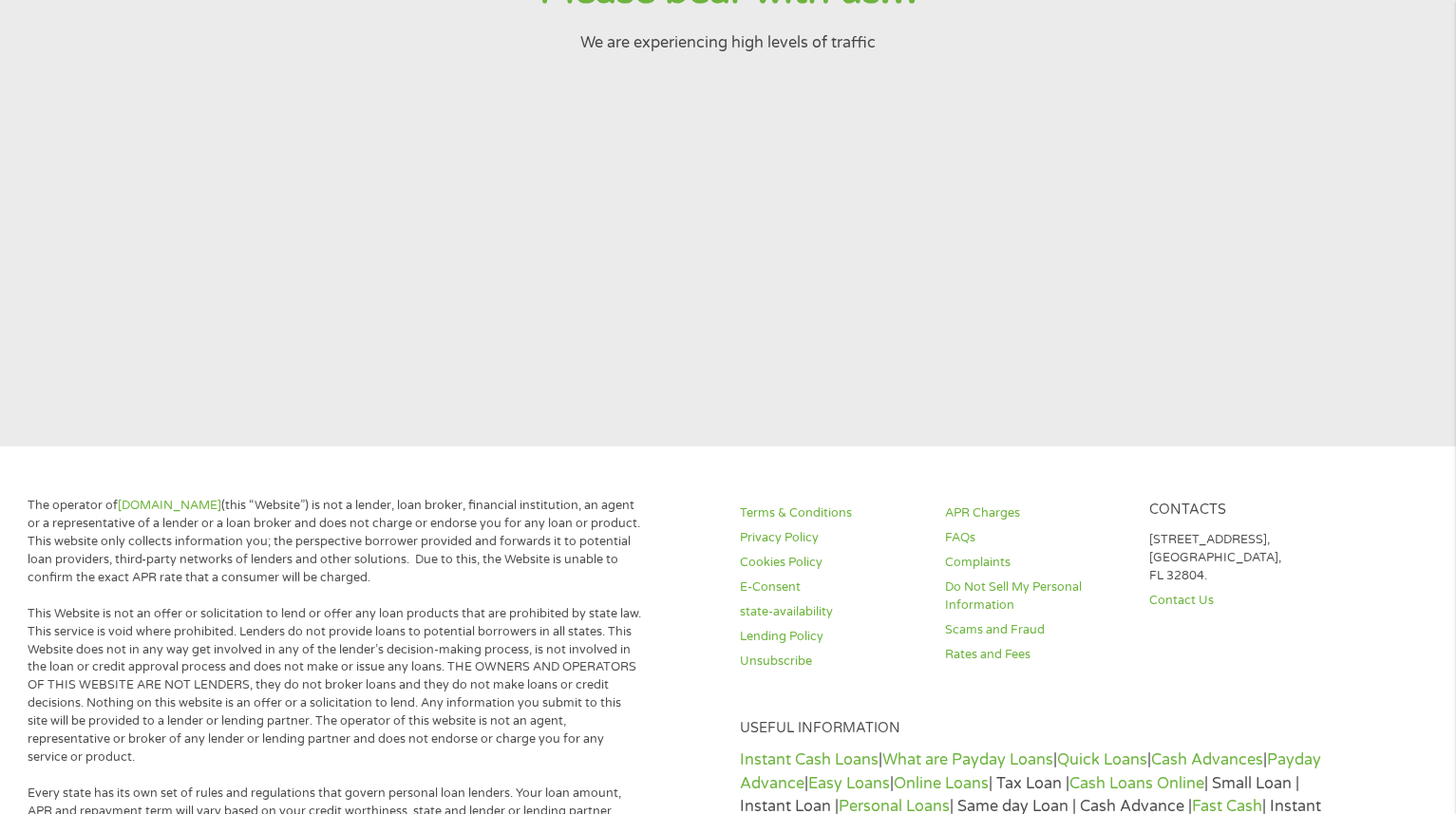
click at [1064, 253] on section "Please bear with us… We are experiencing high levels of traffic" at bounding box center [728, 126] width 1456 height 641
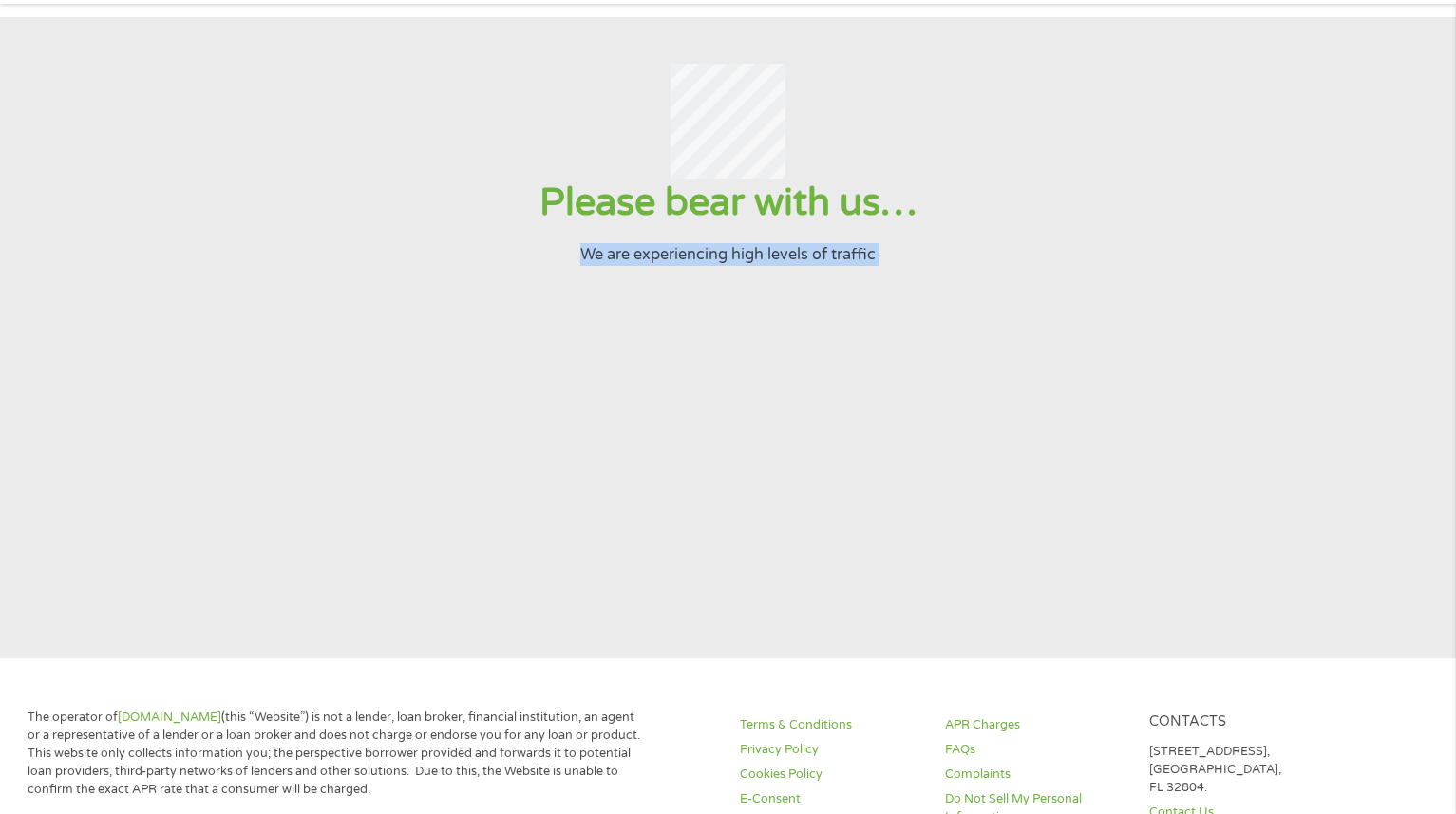
scroll to position [0, 0]
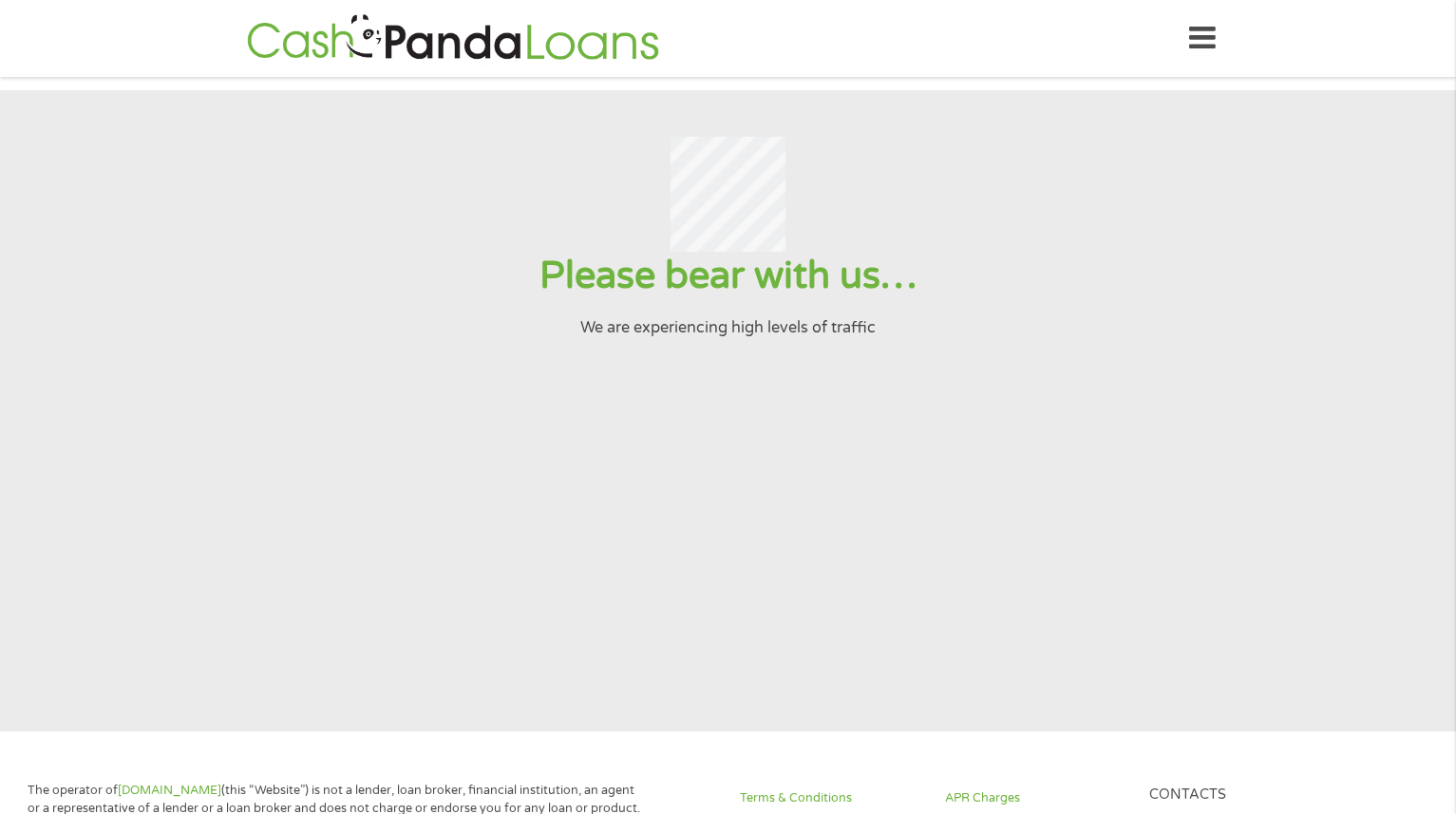
click at [1044, 253] on div at bounding box center [728, 195] width 1410 height 116
click at [963, 242] on div at bounding box center [728, 195] width 1410 height 116
click at [948, 377] on section "Please bear with us… We are experiencing high levels of traffic" at bounding box center [728, 410] width 1456 height 641
